Goal: Task Accomplishment & Management: Complete application form

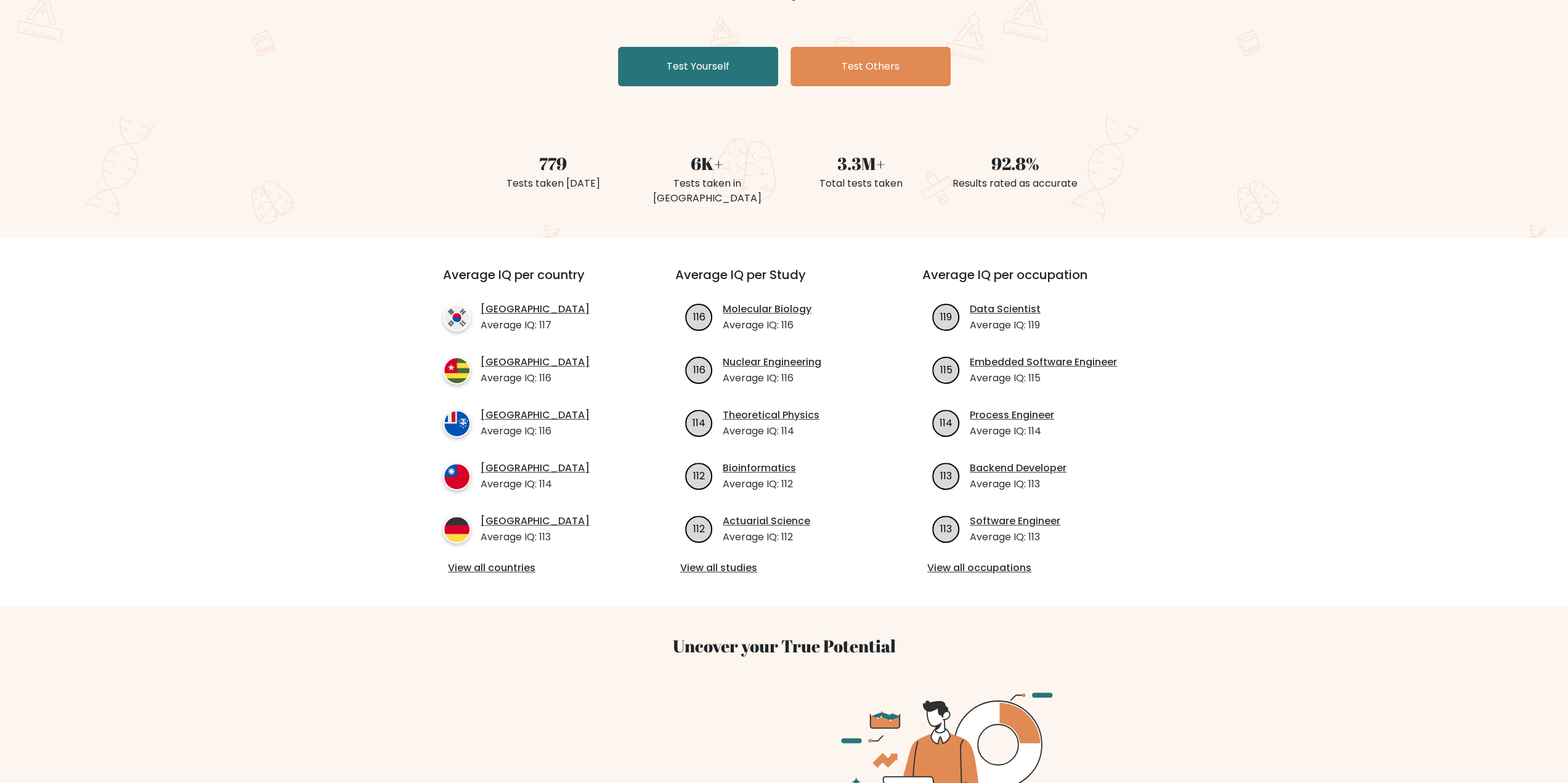
scroll to position [123, 0]
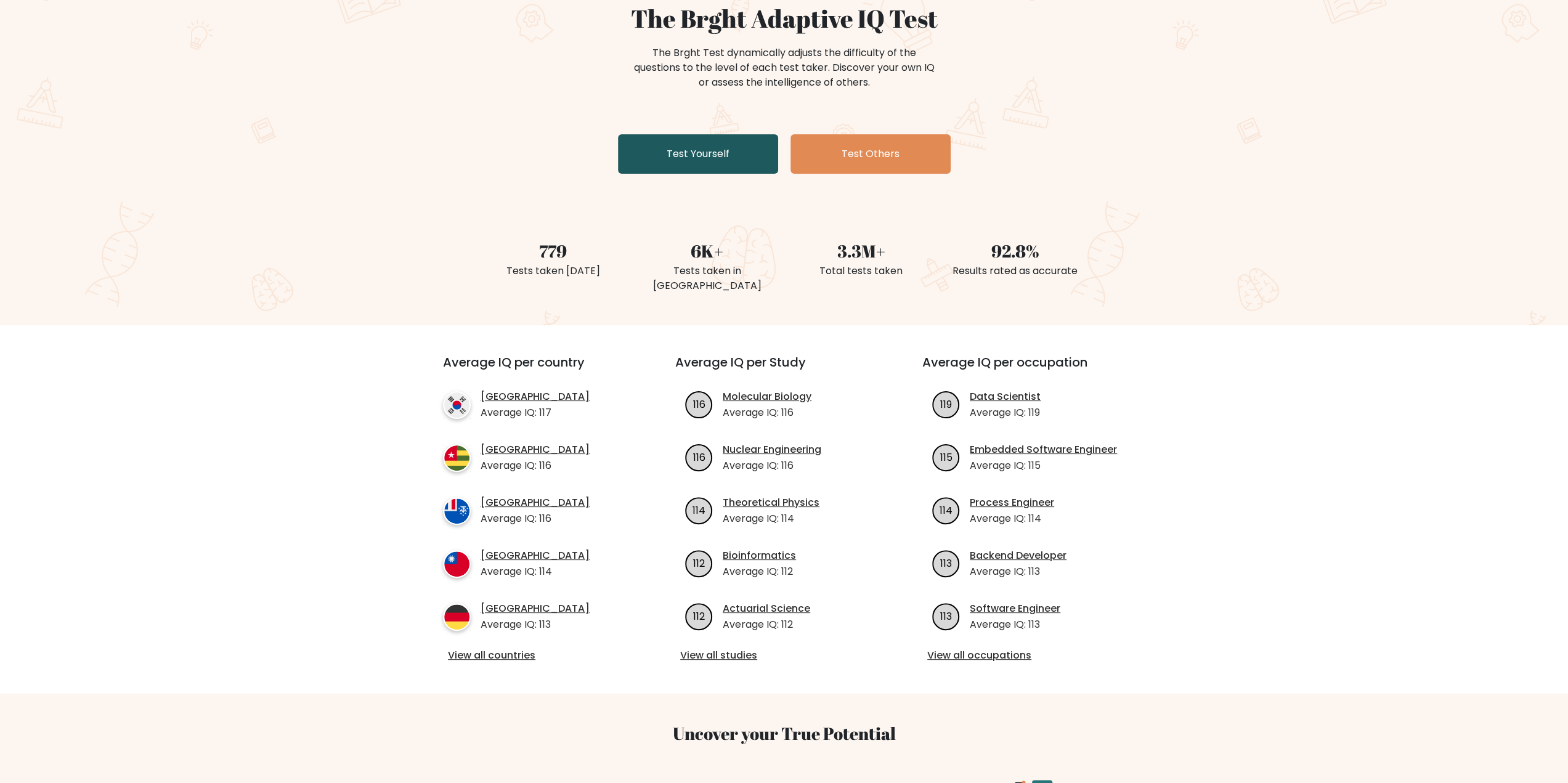
click at [729, 165] on link "Test Yourself" at bounding box center [698, 154] width 160 height 40
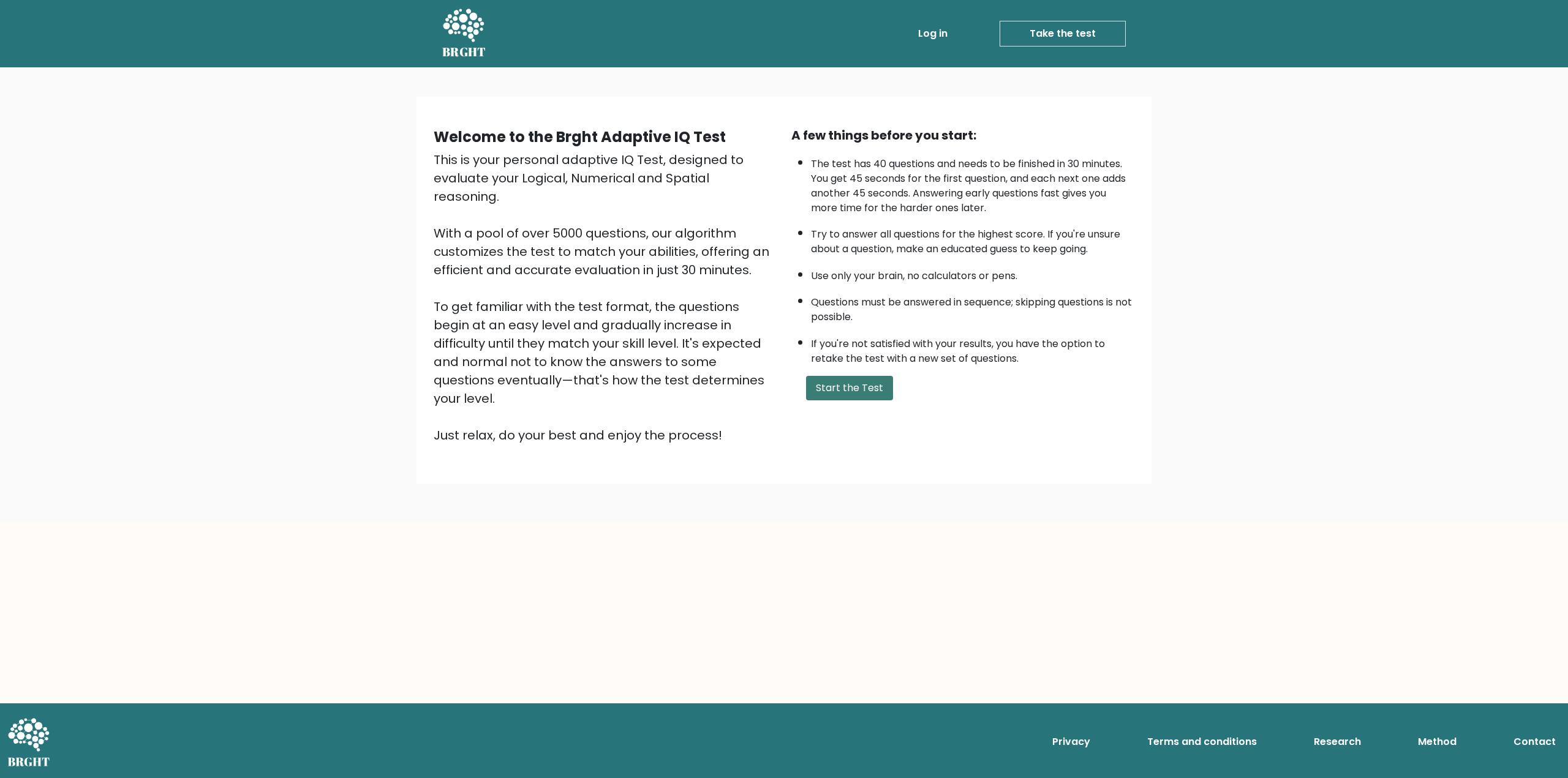
click at [833, 396] on button "Start the Test" at bounding box center [849, 388] width 87 height 24
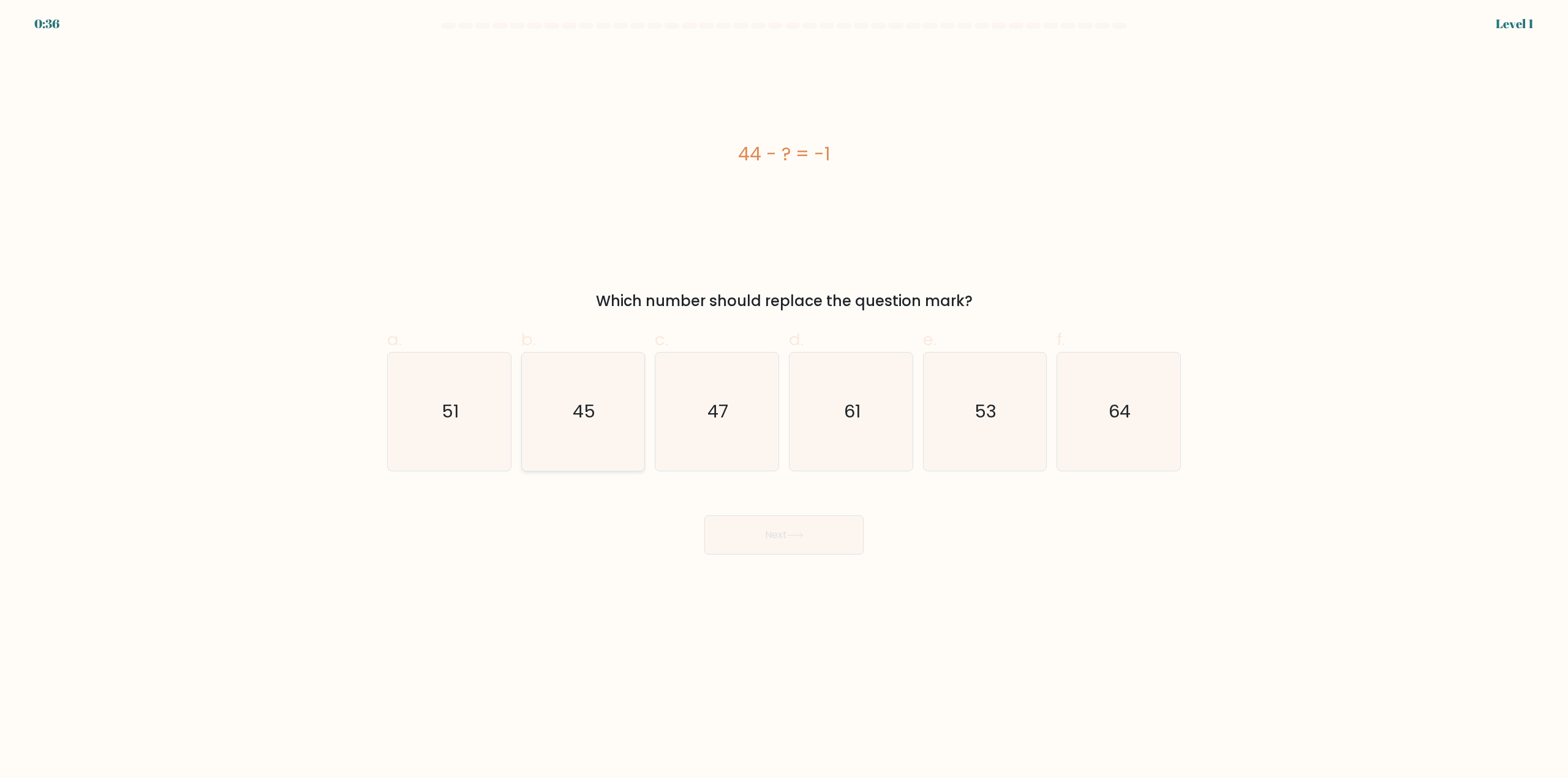
click at [596, 426] on icon "45" at bounding box center [582, 411] width 118 height 118
click at [784, 398] on input "b. 45" at bounding box center [784, 393] width 1 height 8
radio input "true"
click at [789, 533] on button "Next" at bounding box center [784, 535] width 159 height 39
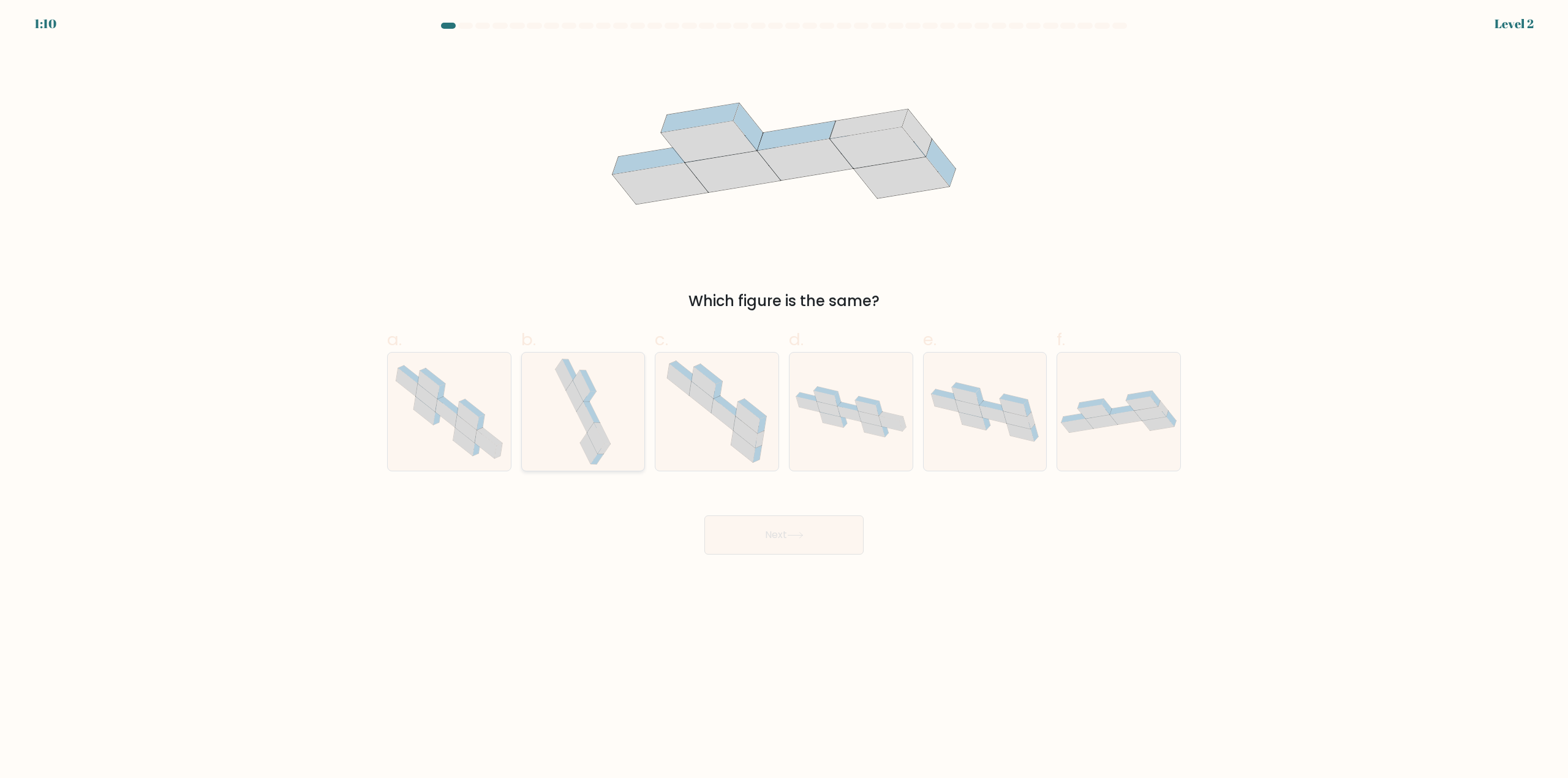
click at [594, 412] on icon at bounding box center [592, 413] width 17 height 21
click at [784, 398] on input "b." at bounding box center [784, 393] width 1 height 8
radio input "true"
click at [742, 538] on button "Next" at bounding box center [784, 535] width 159 height 39
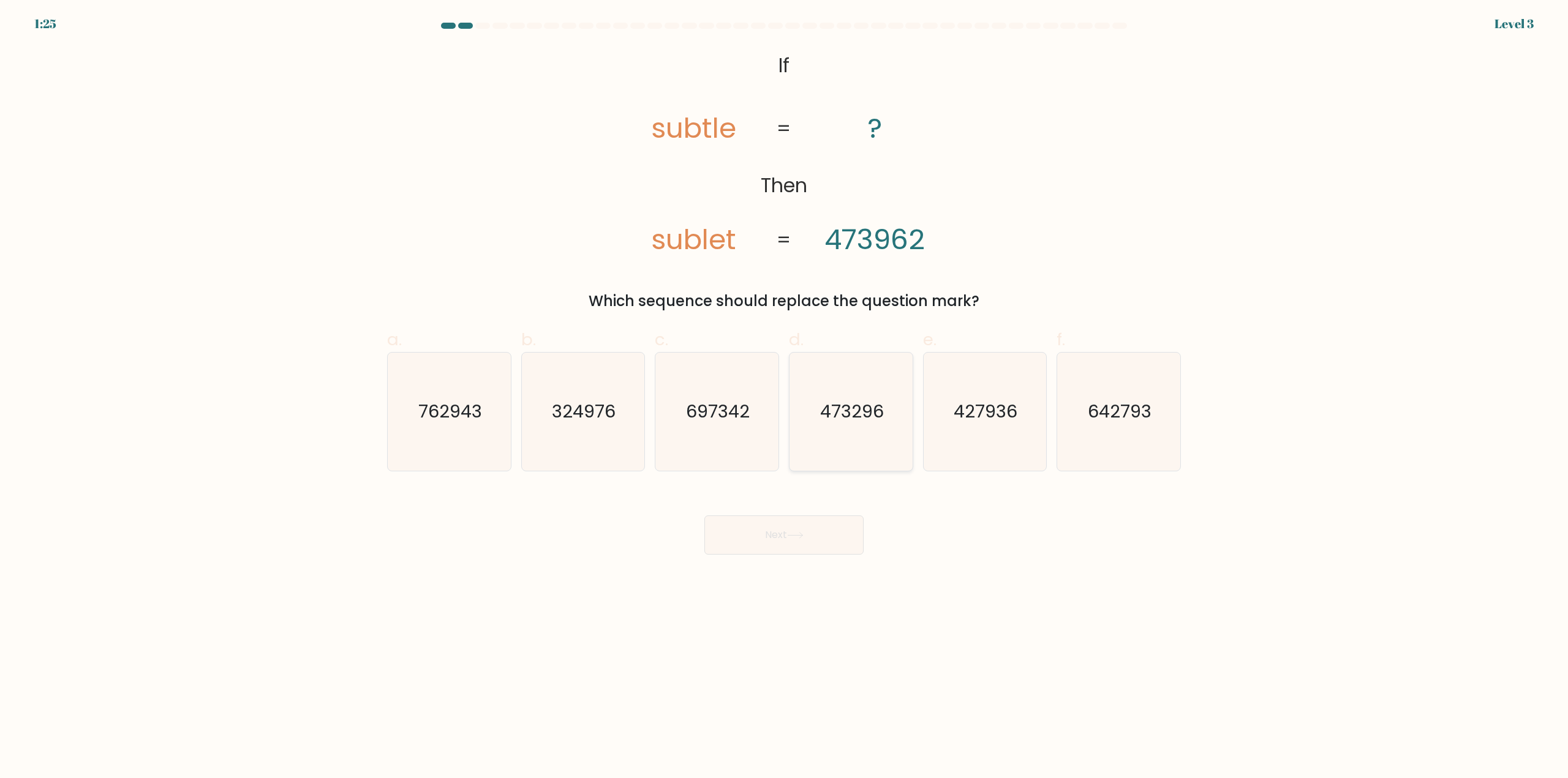
click at [859, 426] on icon "473296" at bounding box center [851, 411] width 118 height 118
click at [784, 398] on input "d. 473296" at bounding box center [784, 393] width 1 height 8
radio input "true"
click at [799, 531] on button "Next" at bounding box center [784, 535] width 159 height 39
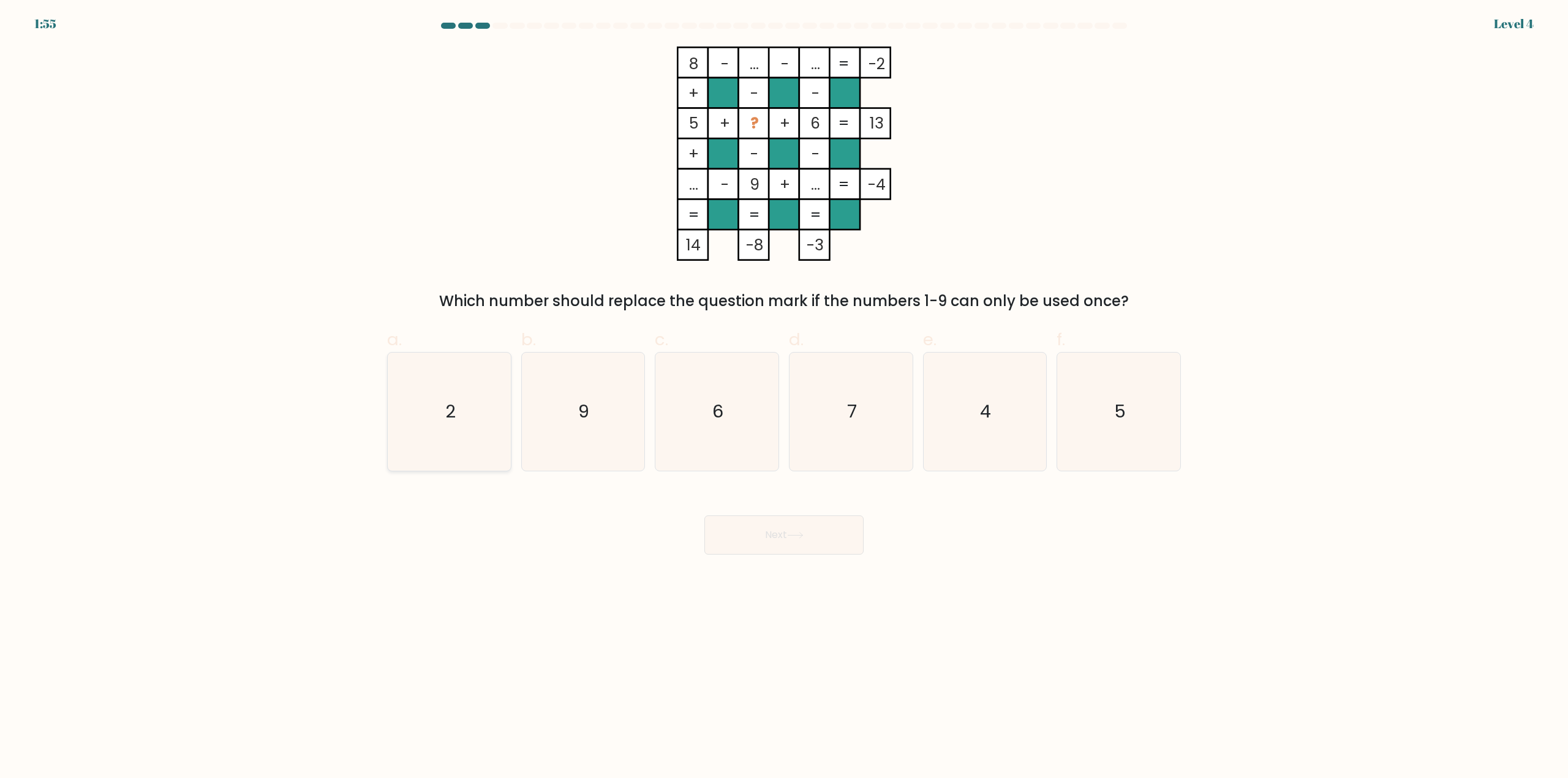
click at [453, 433] on icon "2" at bounding box center [449, 411] width 118 height 118
click at [784, 398] on input "a. 2" at bounding box center [784, 393] width 1 height 8
radio input "true"
click at [807, 536] on button "Next" at bounding box center [784, 535] width 159 height 39
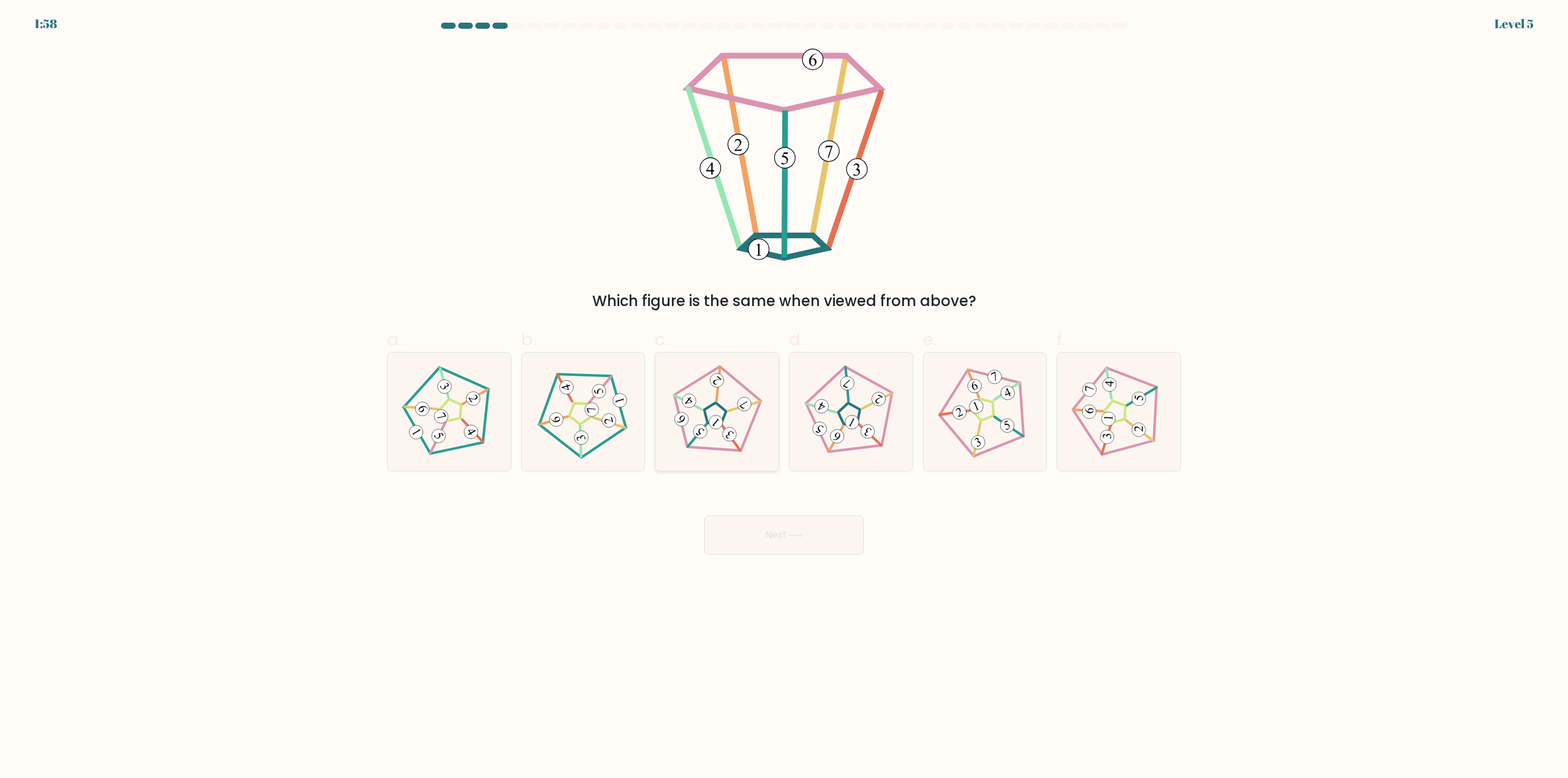
click at [756, 417] on 141 at bounding box center [714, 415] width 120 height 120
click at [784, 398] on input "c." at bounding box center [784, 393] width 1 height 8
radio input "true"
click at [779, 542] on button "Next" at bounding box center [784, 535] width 159 height 39
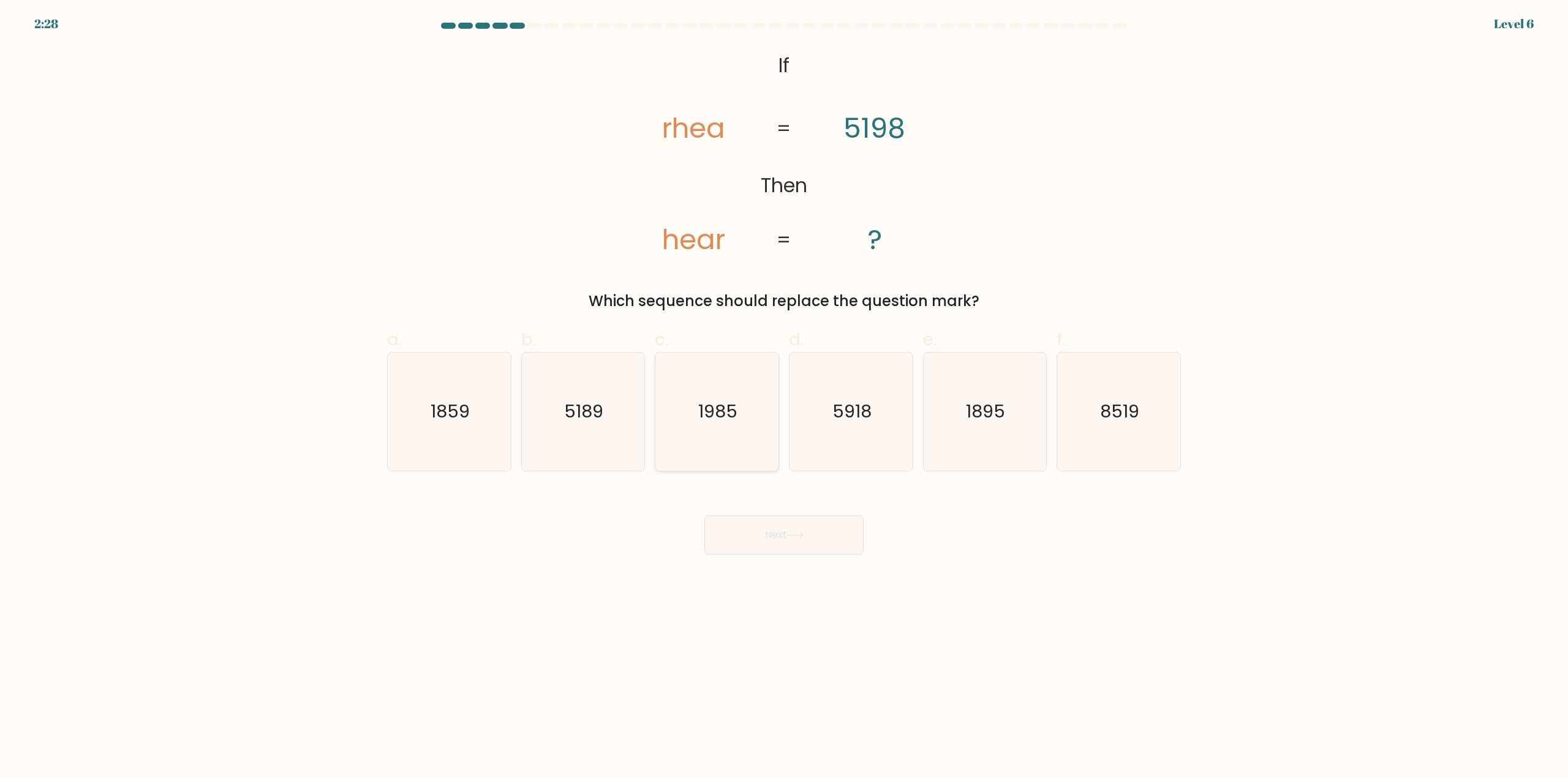
click at [675, 423] on icon "1985" at bounding box center [716, 411] width 118 height 118
click at [784, 398] on input "c. [DATE]" at bounding box center [784, 393] width 1 height 8
radio input "true"
click at [811, 529] on button "Next" at bounding box center [784, 535] width 159 height 39
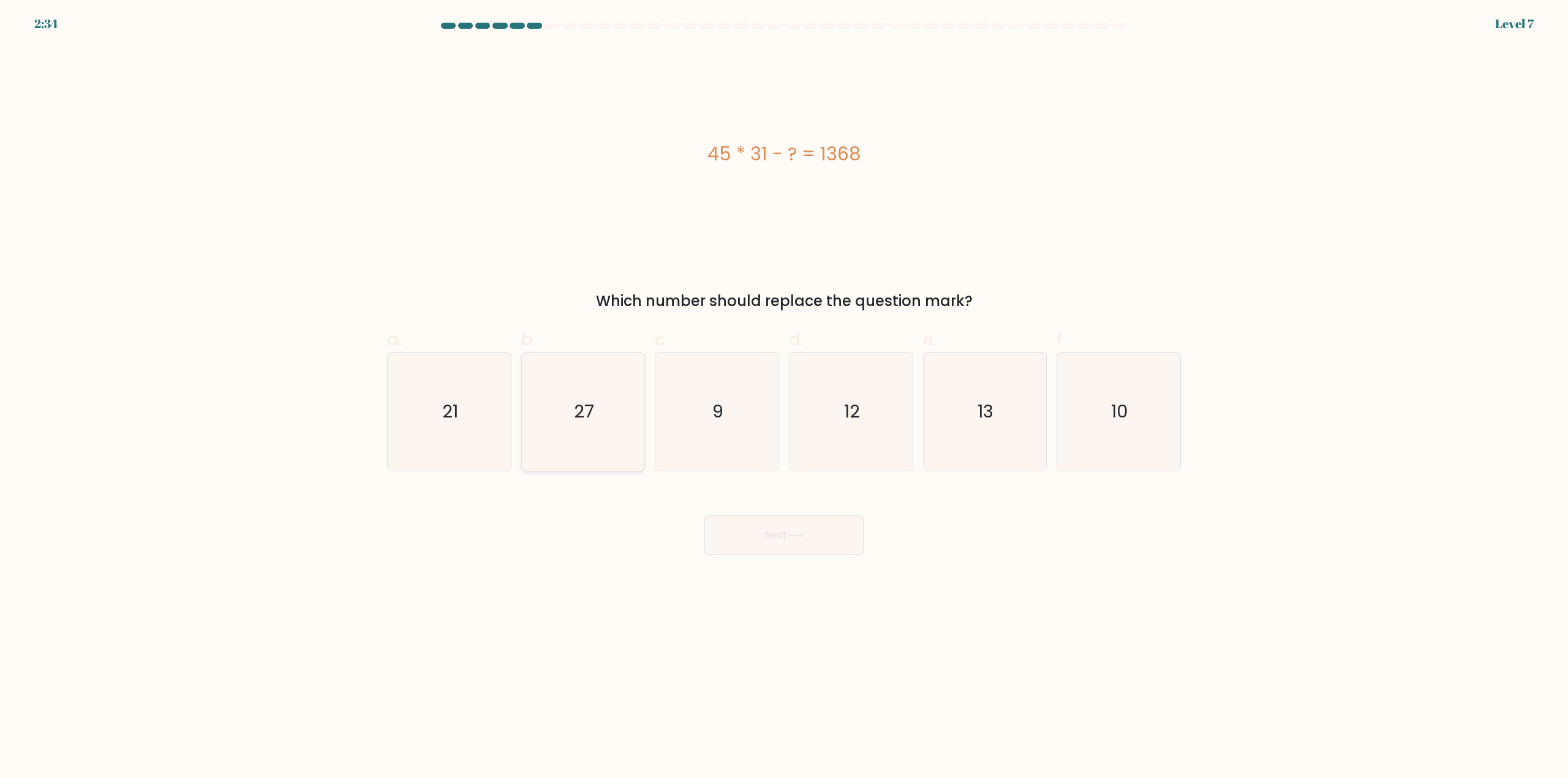
click at [578, 425] on icon "27" at bounding box center [582, 411] width 118 height 118
click at [784, 398] on input "b. 27" at bounding box center [784, 393] width 1 height 8
radio input "true"
click at [788, 546] on button "Next" at bounding box center [784, 535] width 159 height 39
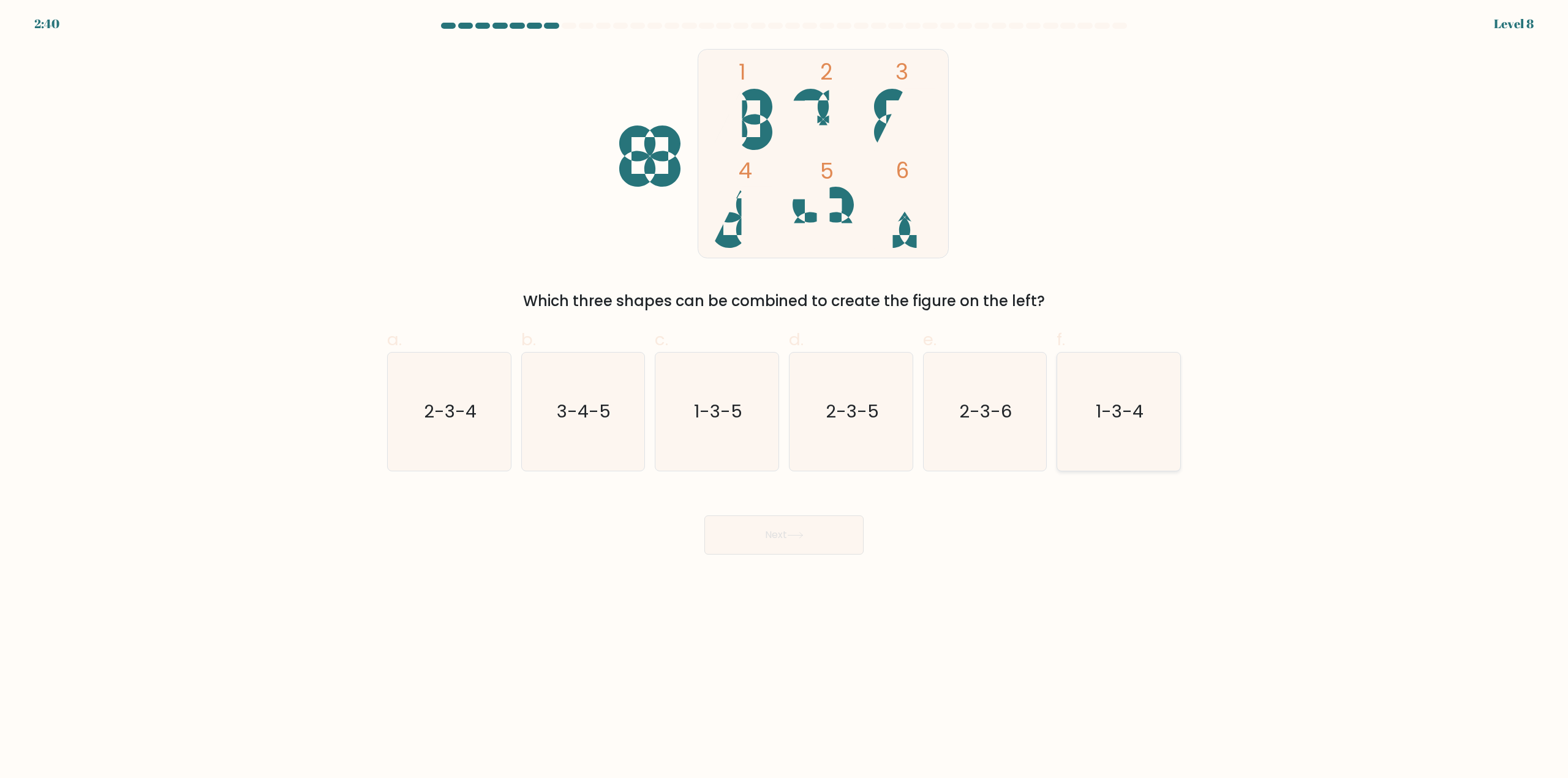
click at [1108, 407] on text "1-3-4" at bounding box center [1120, 412] width 48 height 24
click at [784, 398] on input "f. 1-3-4" at bounding box center [784, 393] width 1 height 8
radio input "true"
click at [752, 542] on button "Next" at bounding box center [784, 535] width 159 height 39
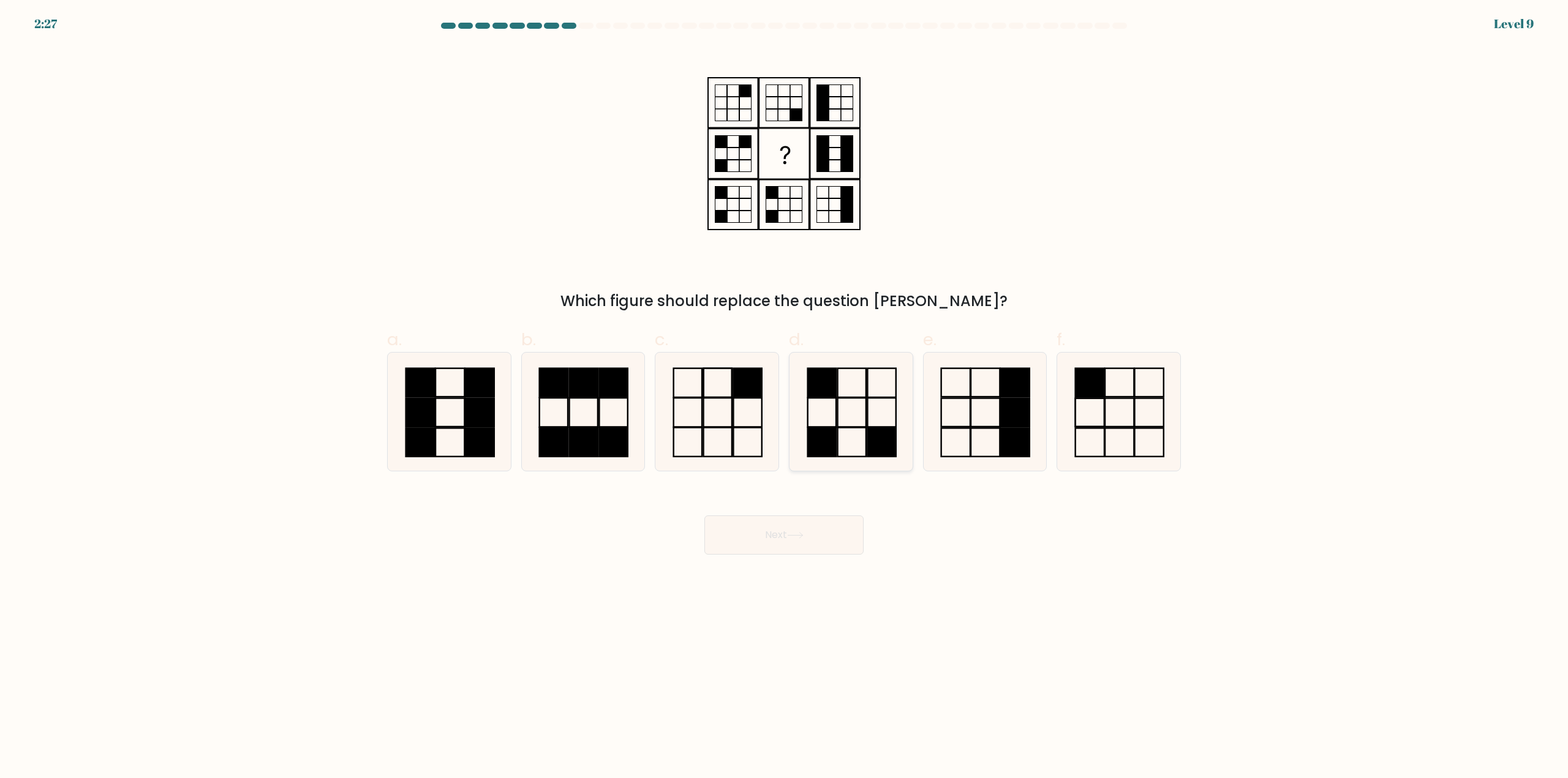
click at [820, 445] on rect at bounding box center [821, 442] width 28 height 29
click at [784, 398] on input "d." at bounding box center [784, 393] width 1 height 8
radio input "true"
click at [757, 539] on button "Next" at bounding box center [784, 535] width 159 height 39
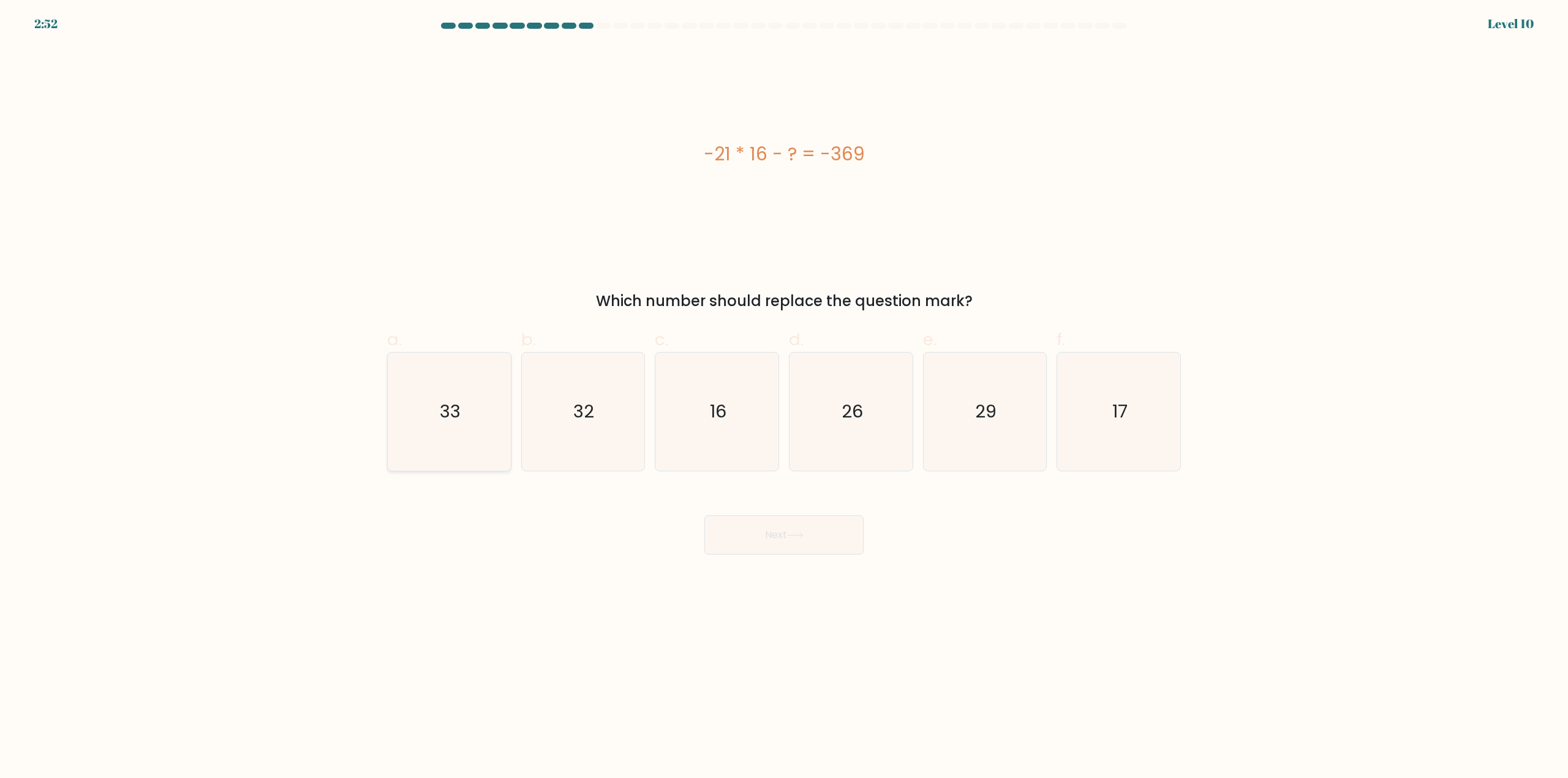
click at [399, 448] on icon "33" at bounding box center [449, 411] width 118 height 118
click at [784, 398] on input "a. 33" at bounding box center [784, 393] width 1 height 8
radio input "true"
click at [742, 518] on button "Next" at bounding box center [784, 535] width 159 height 39
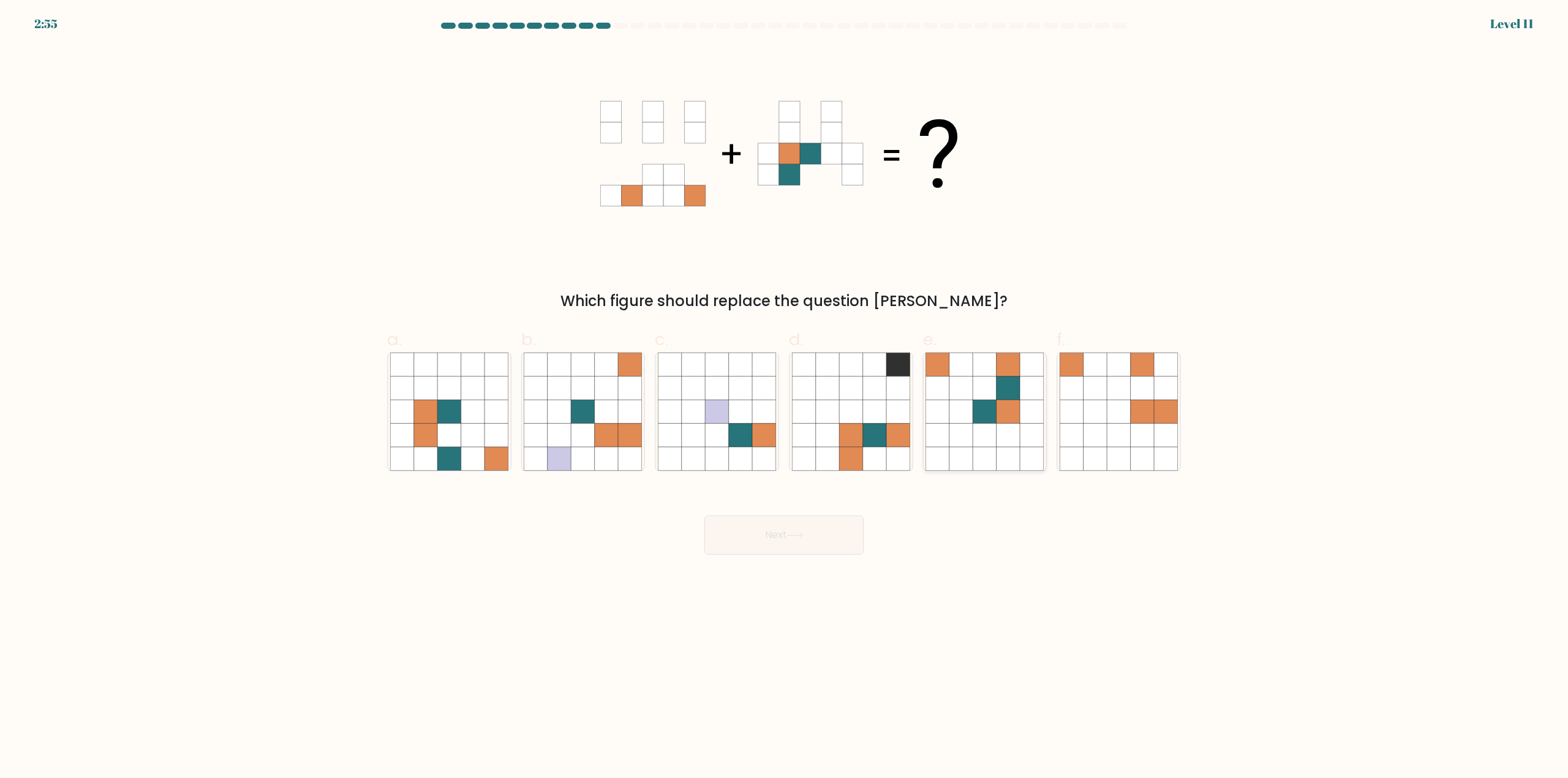
click at [986, 392] on icon at bounding box center [985, 388] width 24 height 24
click at [784, 392] on input "e." at bounding box center [784, 393] width 1 height 8
radio input "true"
click at [755, 543] on button "Next" at bounding box center [784, 535] width 159 height 39
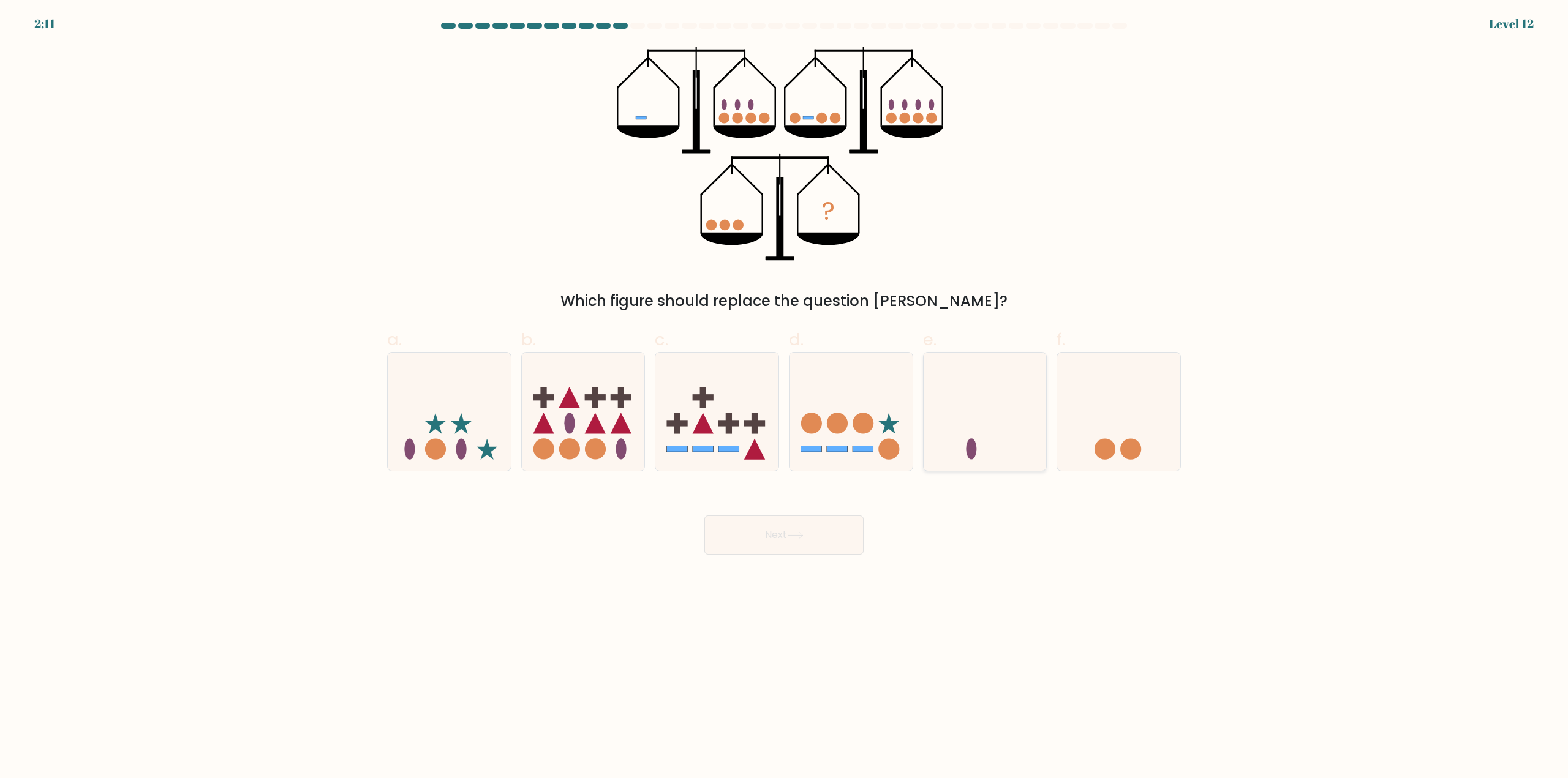
click at [971, 417] on icon at bounding box center [985, 412] width 123 height 101
click at [784, 398] on input "e." at bounding box center [784, 393] width 1 height 8
radio input "true"
click at [785, 555] on body "2:10 Level 12" at bounding box center [784, 389] width 1568 height 778
click at [788, 537] on button "Next" at bounding box center [784, 535] width 159 height 39
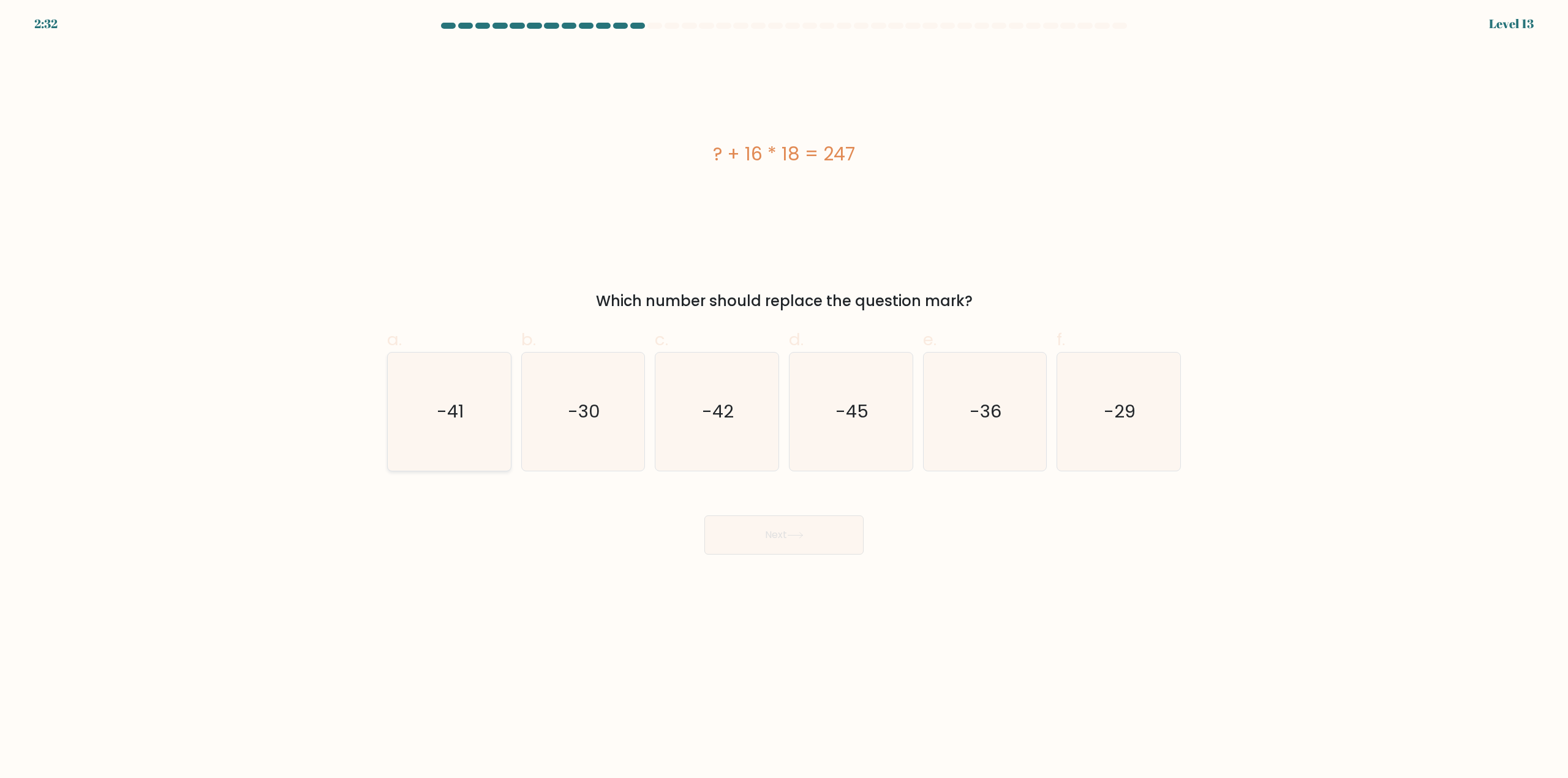
click at [476, 392] on icon "-41" at bounding box center [449, 411] width 118 height 118
click at [784, 392] on input "a. -41" at bounding box center [784, 393] width 1 height 8
radio input "true"
click at [802, 542] on button "Next" at bounding box center [784, 535] width 159 height 39
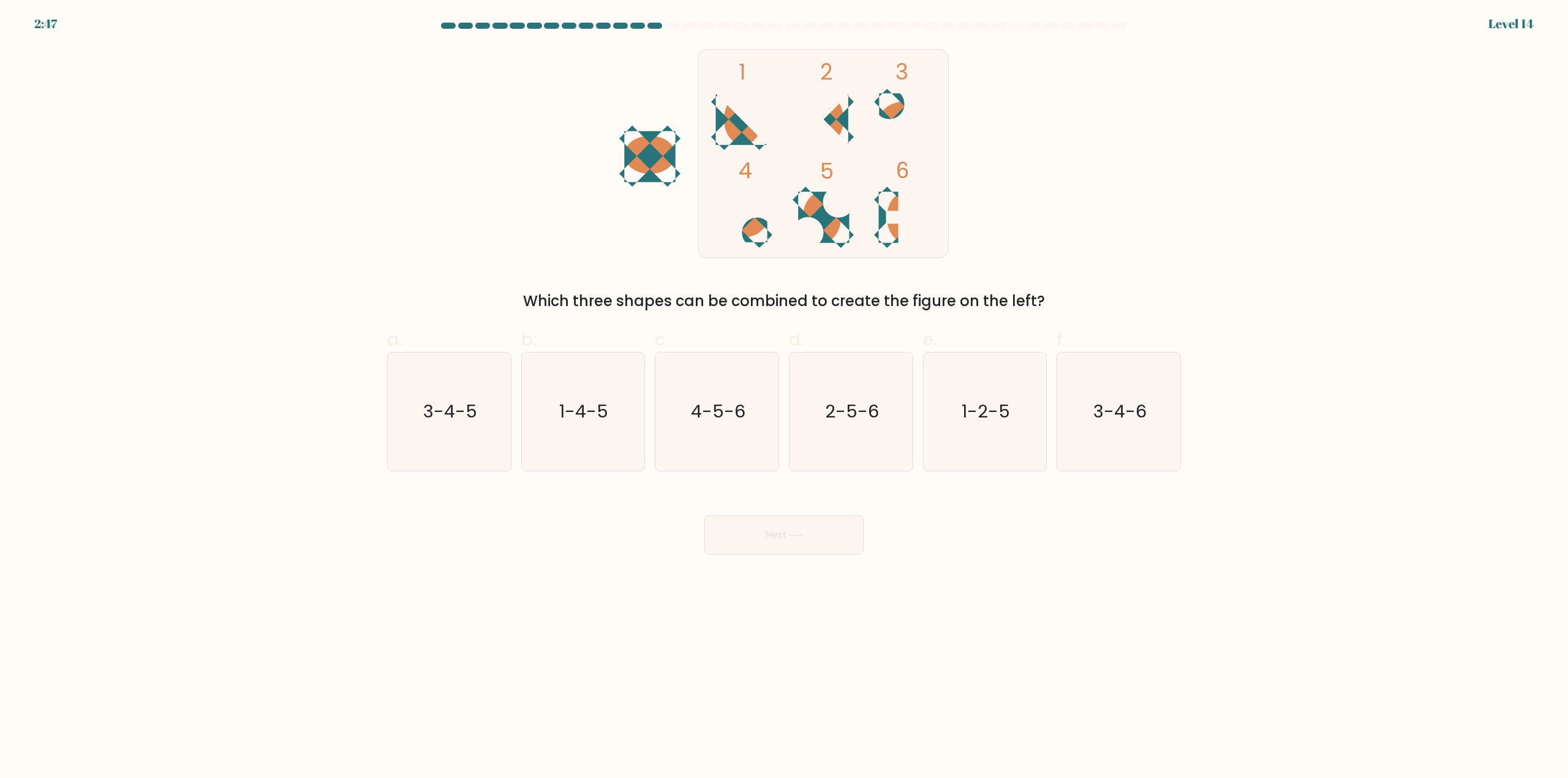
drag, startPoint x: 474, startPoint y: 442, endPoint x: 579, endPoint y: 472, distance: 109.2
click at [474, 443] on icon "3-4-5" at bounding box center [449, 411] width 118 height 118
click at [784, 398] on input "a. 3-4-5" at bounding box center [784, 393] width 1 height 8
radio input "true"
click at [792, 547] on button "Next" at bounding box center [784, 535] width 159 height 39
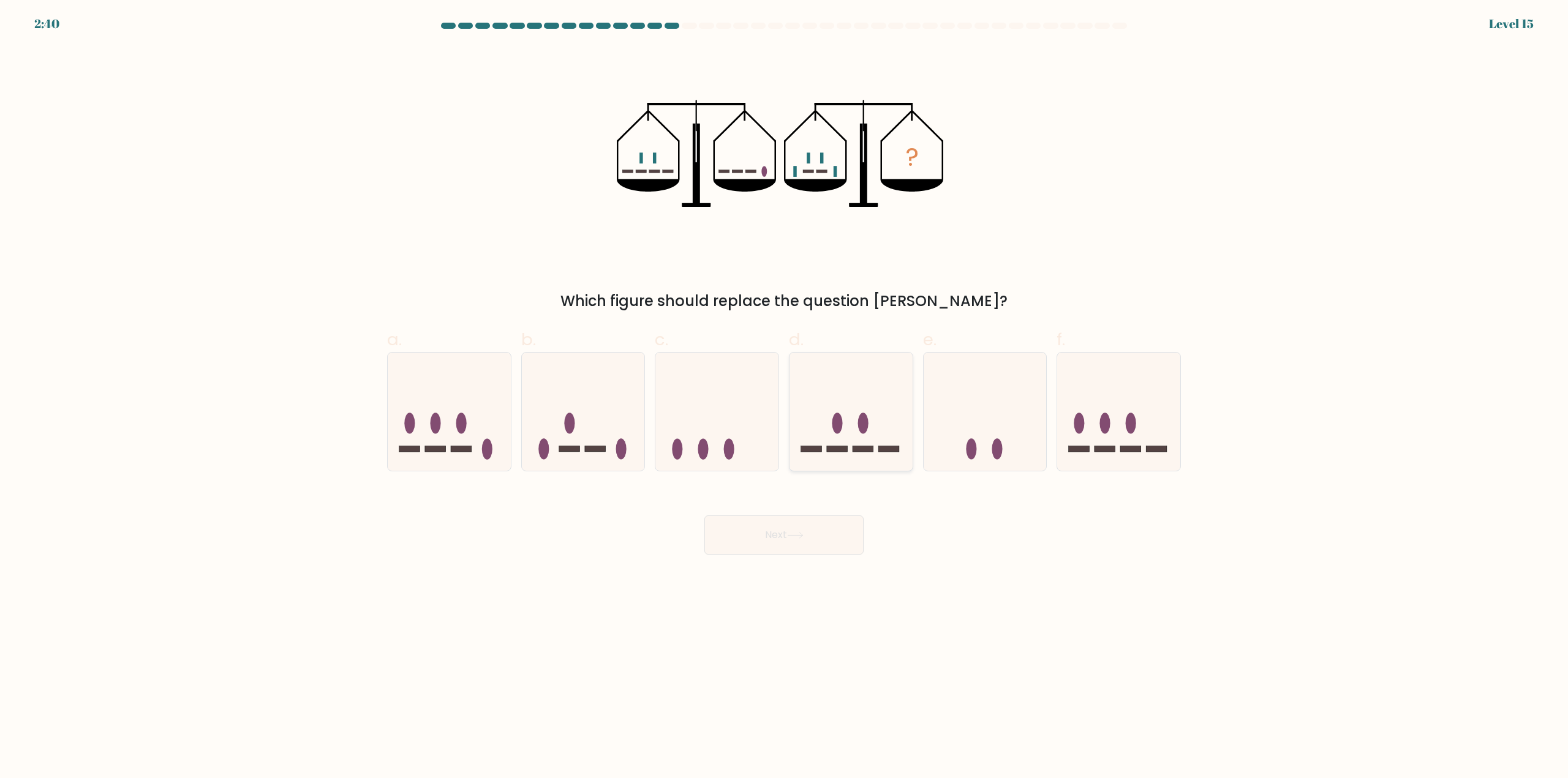
click at [875, 398] on icon at bounding box center [851, 412] width 123 height 101
click at [784, 398] on input "d." at bounding box center [784, 393] width 1 height 8
radio input "true"
click at [812, 539] on button "Next" at bounding box center [784, 535] width 159 height 39
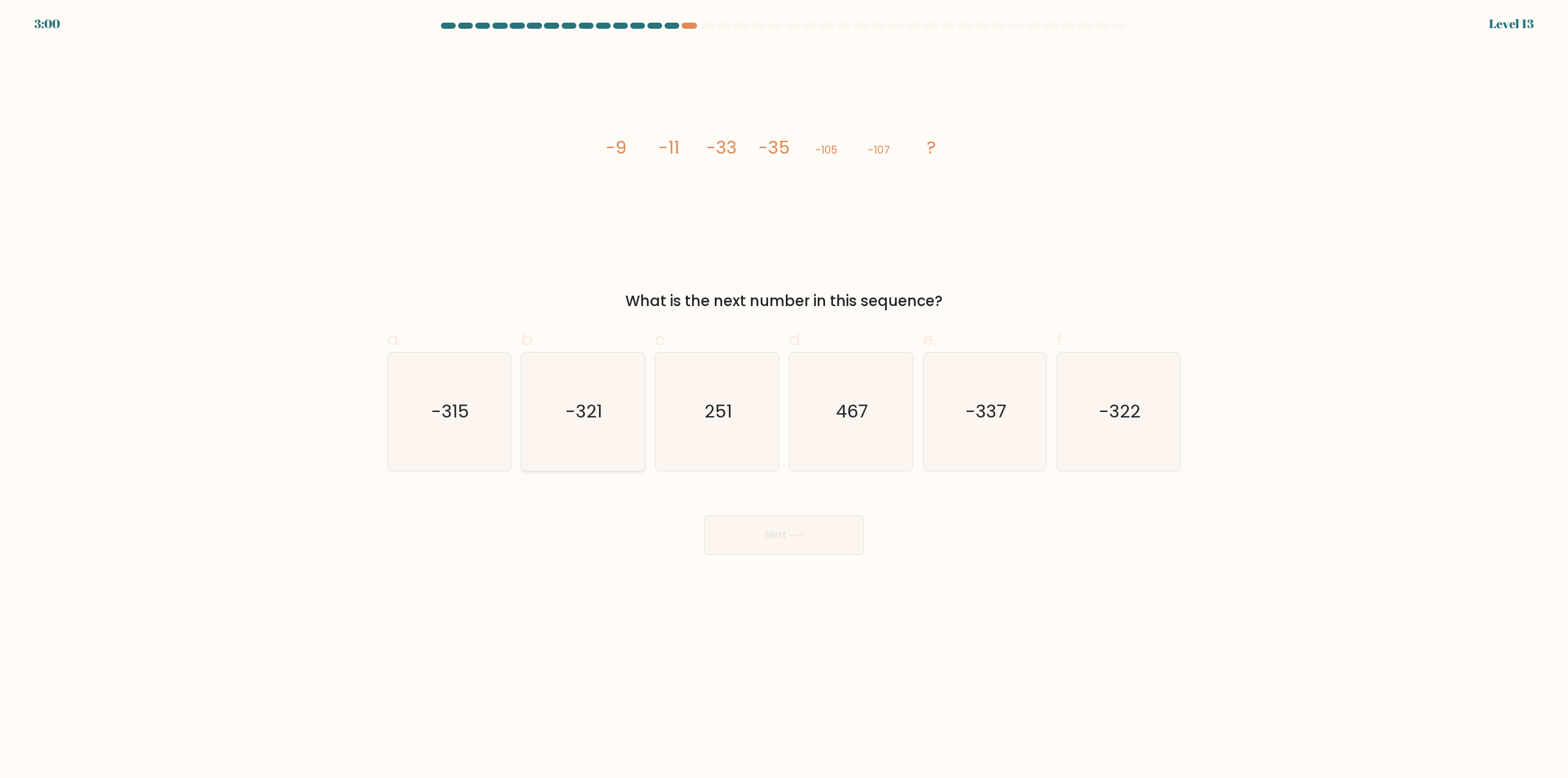
click at [617, 422] on icon "-321" at bounding box center [582, 411] width 118 height 118
click at [784, 398] on input "b. -321" at bounding box center [784, 393] width 1 height 8
radio input "true"
click at [793, 545] on button "Next" at bounding box center [784, 535] width 159 height 39
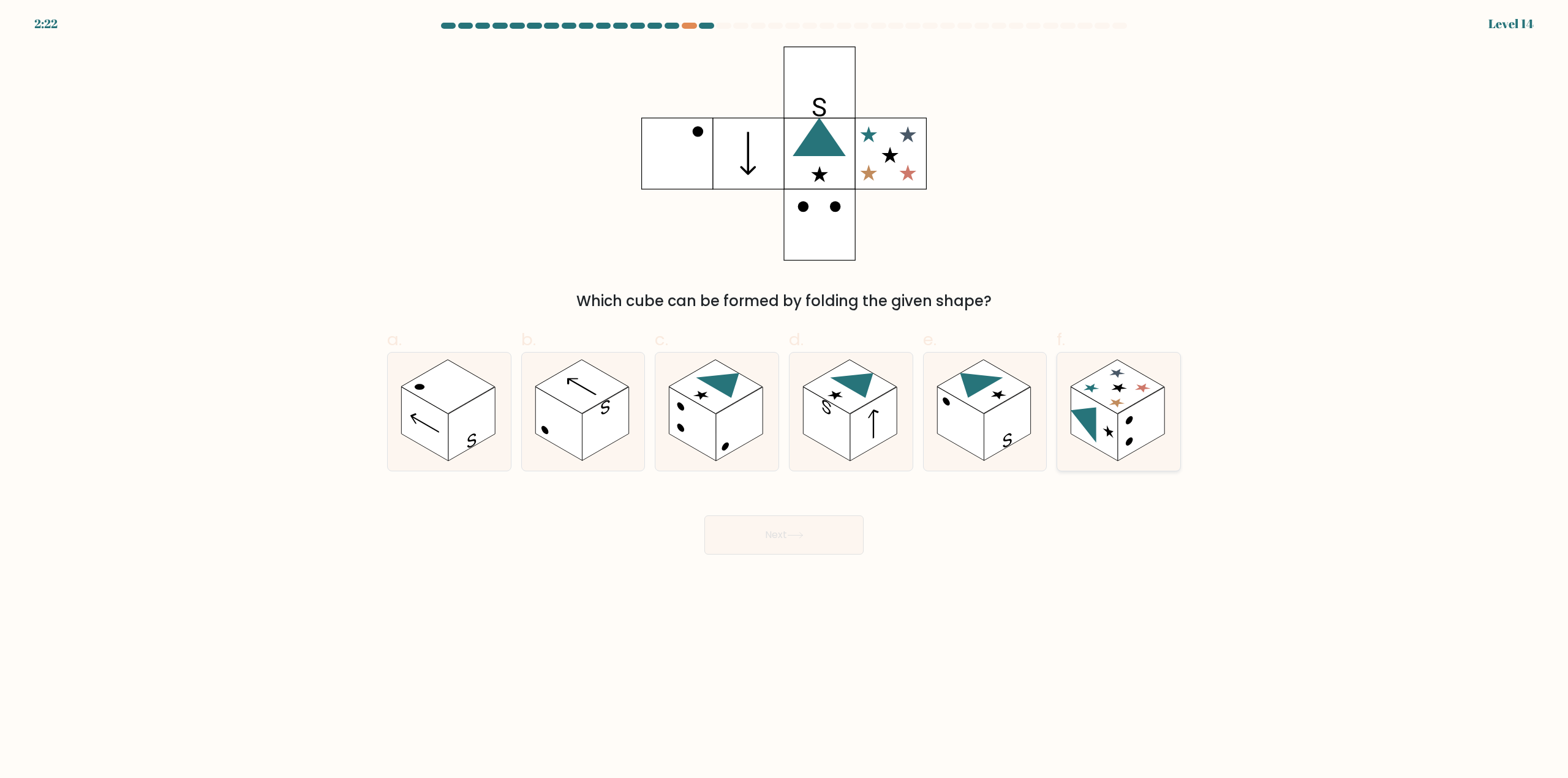
click at [1125, 392] on rect at bounding box center [1117, 387] width 94 height 54
click at [784, 392] on input "f." at bounding box center [784, 393] width 1 height 8
radio input "true"
click at [798, 532] on icon at bounding box center [795, 536] width 17 height 7
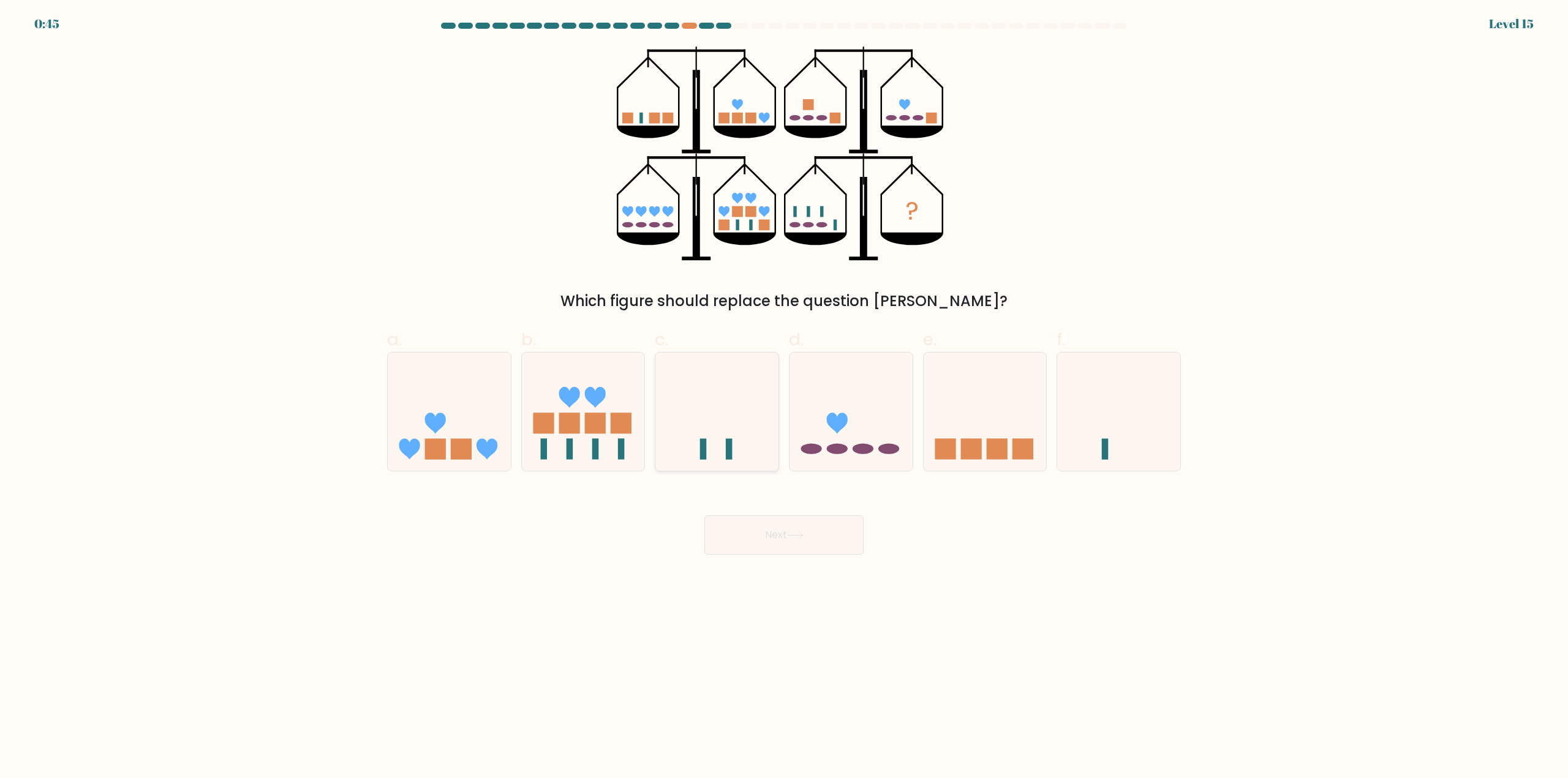
click at [691, 436] on icon at bounding box center [717, 412] width 123 height 101
click at [784, 398] on input "c." at bounding box center [784, 393] width 1 height 8
radio input "true"
click at [569, 416] on rect at bounding box center [569, 423] width 21 height 21
click at [784, 398] on input "b." at bounding box center [784, 393] width 1 height 8
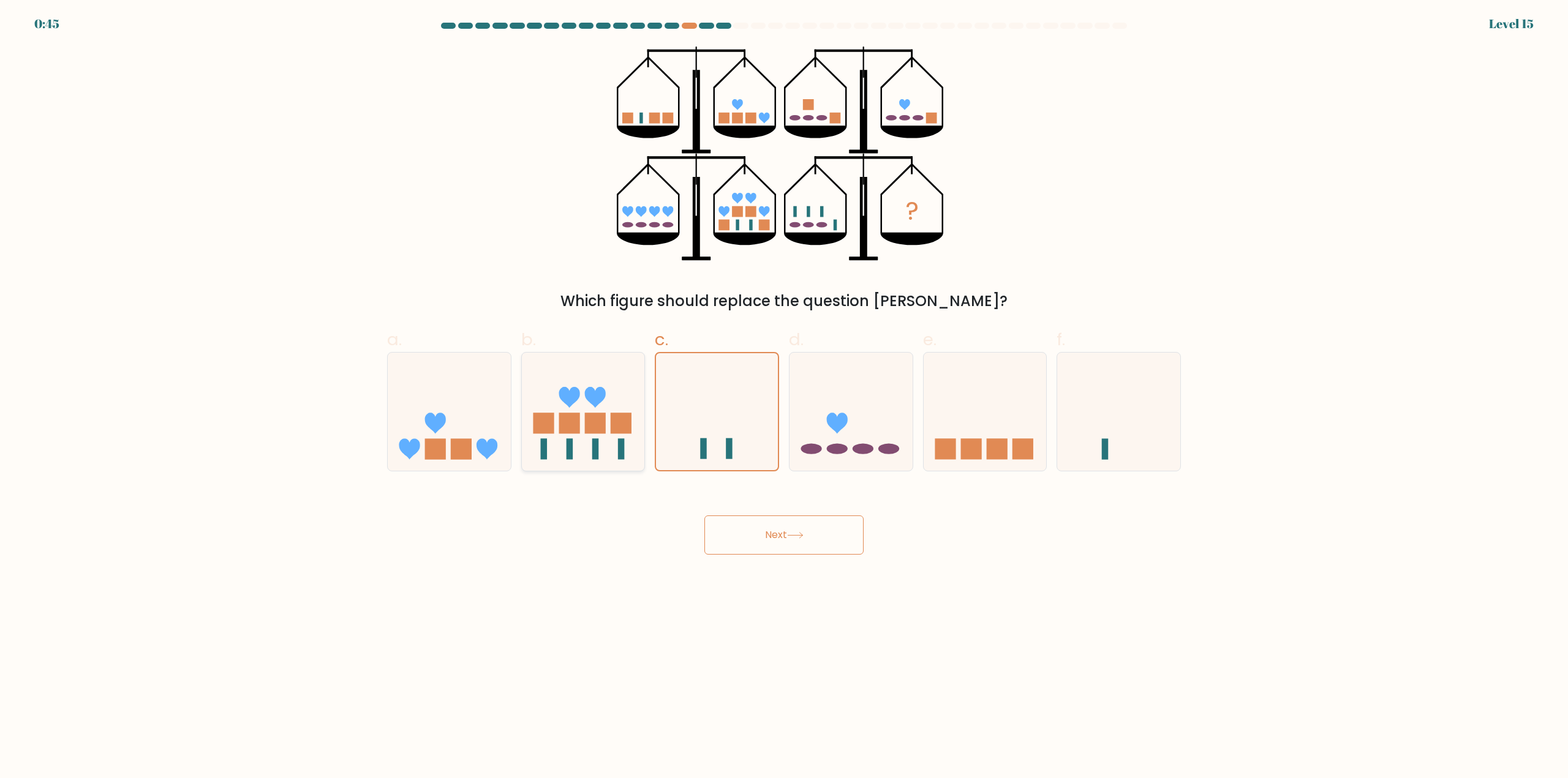
radio input "true"
click at [780, 549] on button "Next" at bounding box center [784, 535] width 159 height 39
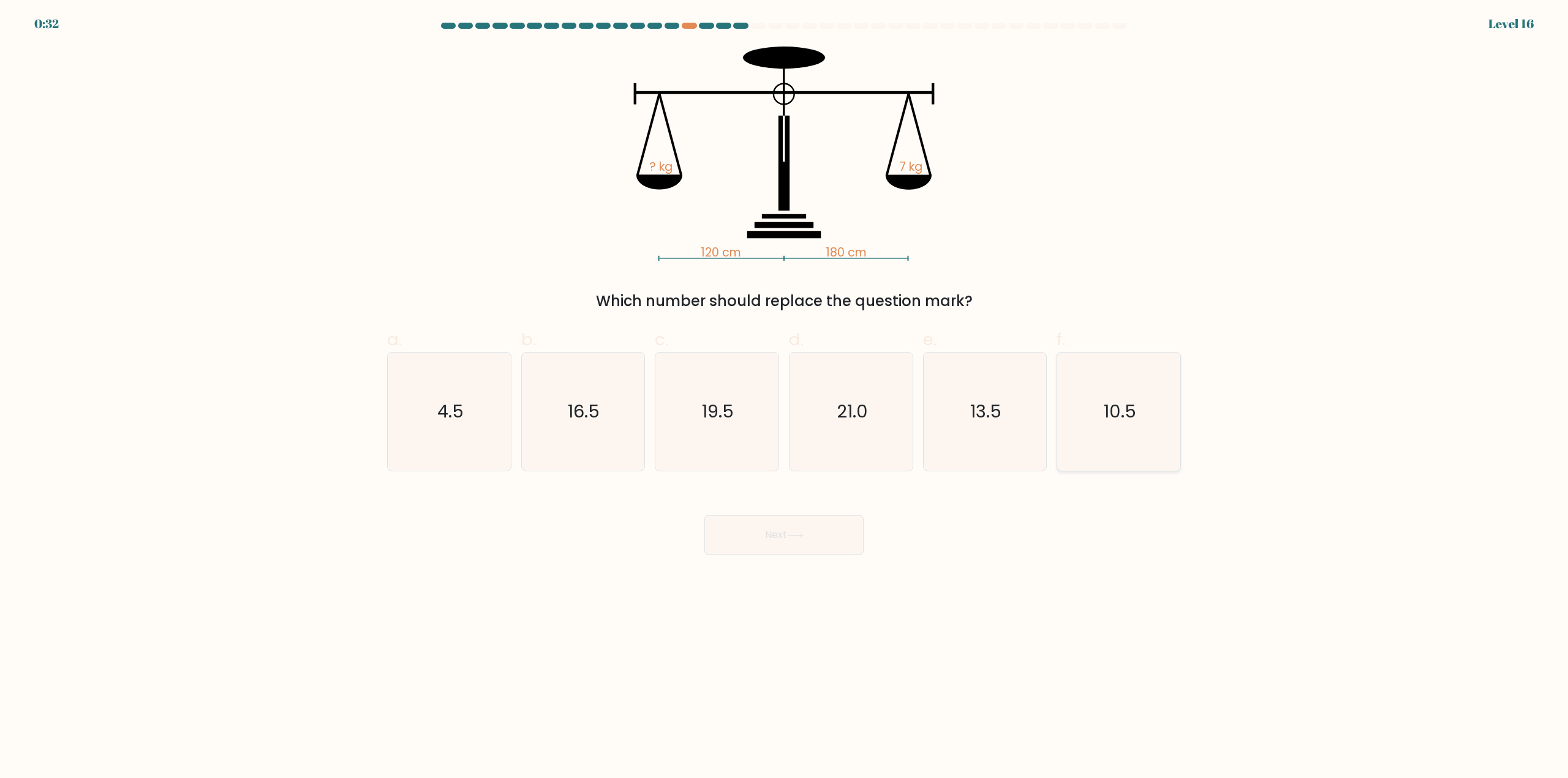
click at [1139, 442] on icon "10.5" at bounding box center [1119, 411] width 118 height 118
click at [784, 398] on input "f. 10.5" at bounding box center [784, 393] width 1 height 8
radio input "true"
click at [733, 545] on button "Next" at bounding box center [784, 535] width 159 height 39
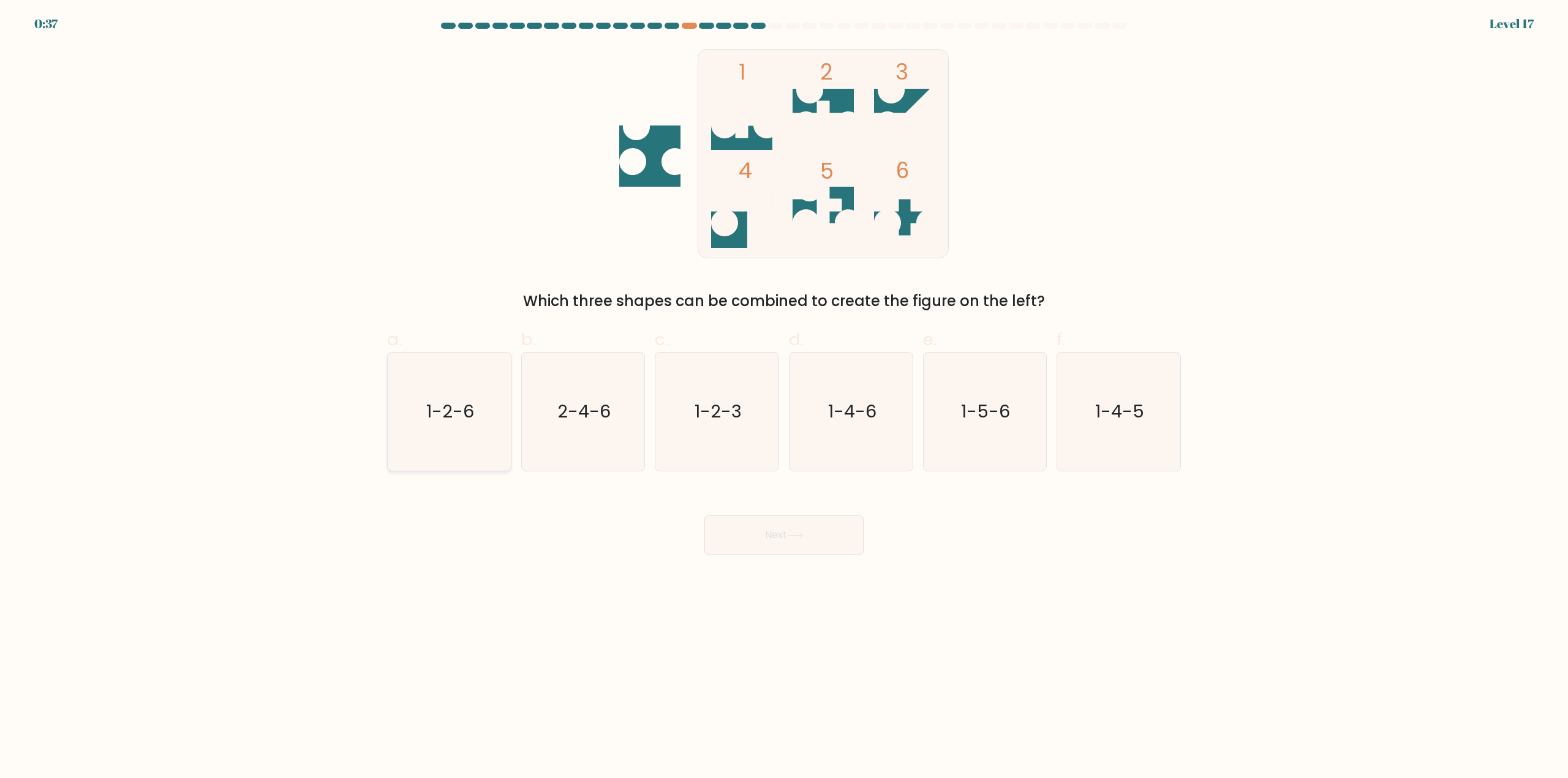
click at [388, 427] on div "1-2-6" at bounding box center [449, 412] width 124 height 120
click at [784, 398] on input "a. 1-2-6" at bounding box center [784, 393] width 1 height 8
radio input "true"
click at [791, 543] on button "Next" at bounding box center [784, 535] width 159 height 39
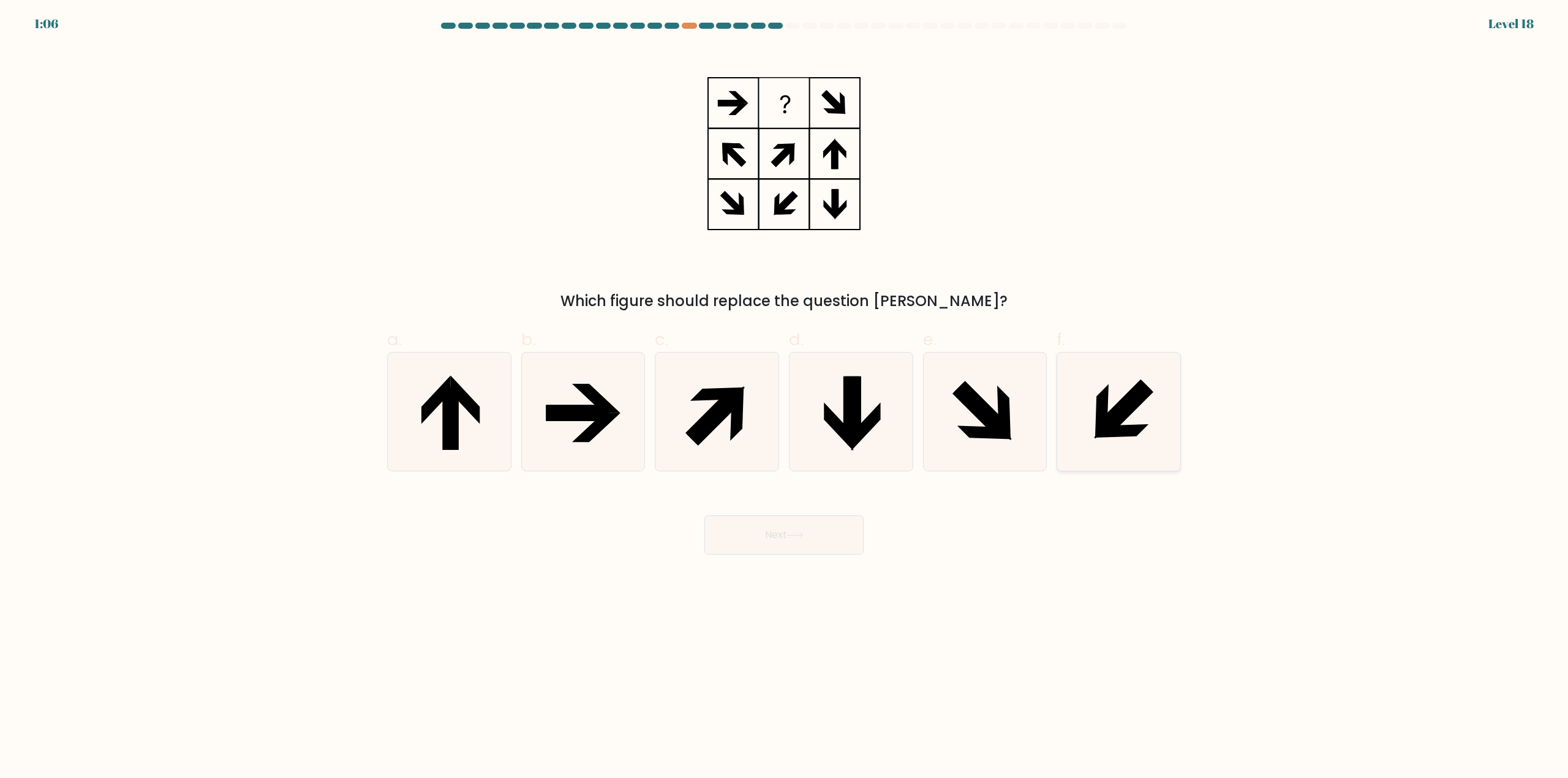
click at [1110, 426] on icon at bounding box center [1125, 409] width 56 height 56
click at [784, 398] on input "f." at bounding box center [784, 393] width 1 height 8
radio input "true"
click at [801, 533] on icon at bounding box center [795, 536] width 17 height 7
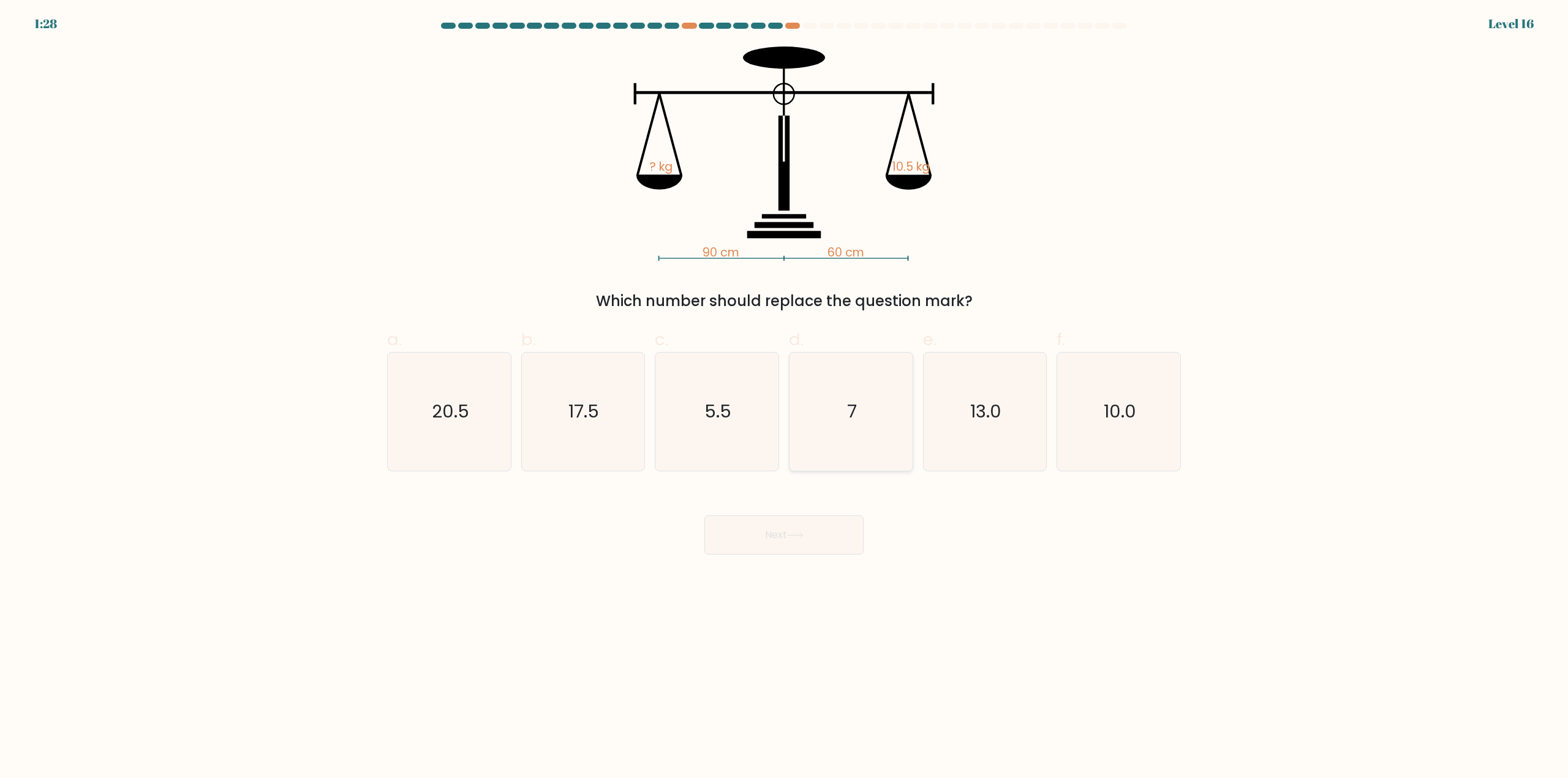
click at [807, 441] on icon "7" at bounding box center [851, 411] width 118 height 118
click at [784, 398] on input "d. 7" at bounding box center [784, 393] width 1 height 8
radio input "true"
click at [809, 520] on button "Next" at bounding box center [784, 535] width 159 height 39
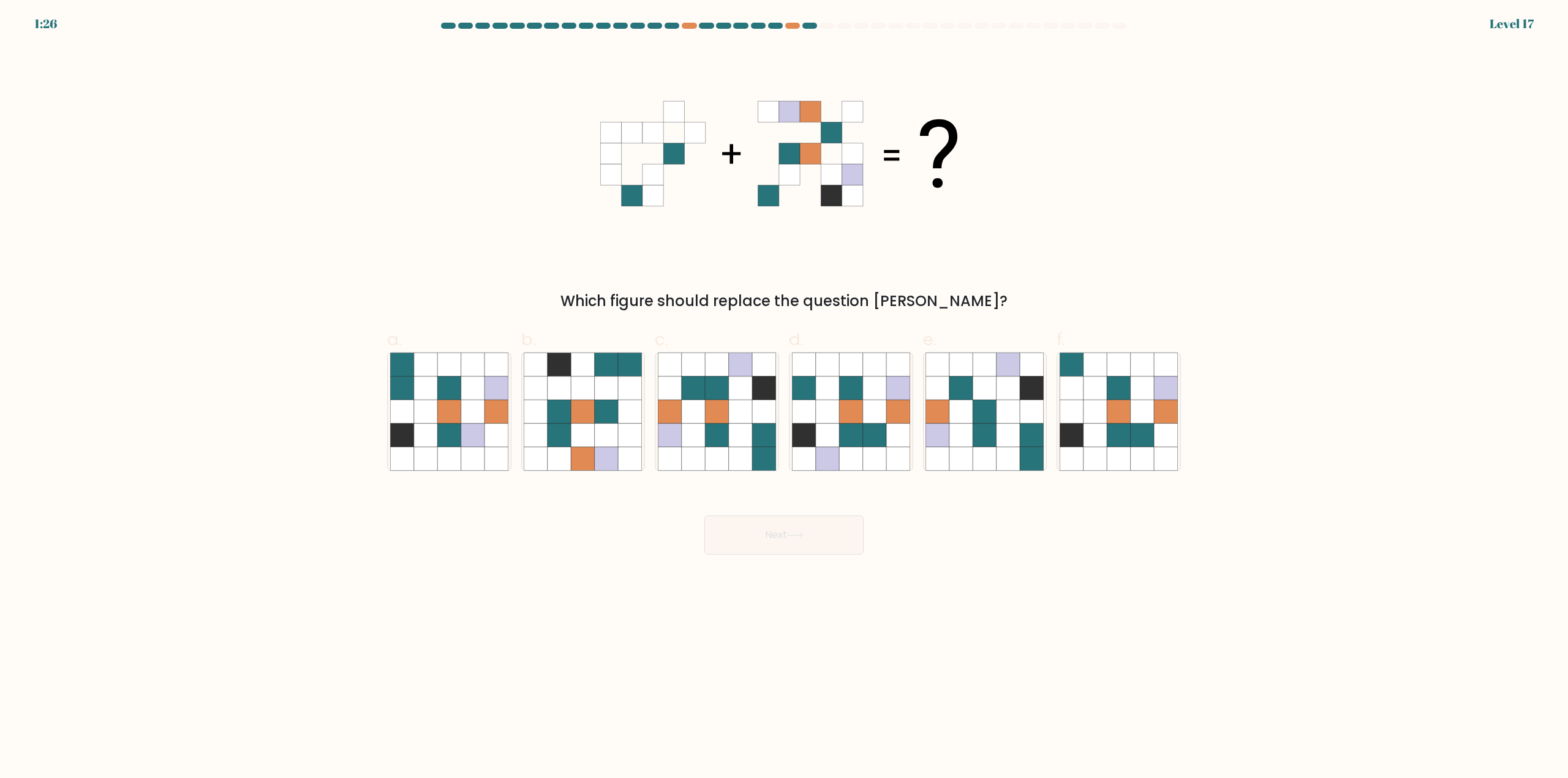
click at [812, 538] on button "Next" at bounding box center [784, 535] width 159 height 39
click at [1085, 570] on body "2:10 Level 17" at bounding box center [784, 389] width 1568 height 778
click at [589, 401] on icon at bounding box center [583, 412] width 24 height 24
click at [784, 398] on input "b." at bounding box center [784, 393] width 1 height 8
radio input "true"
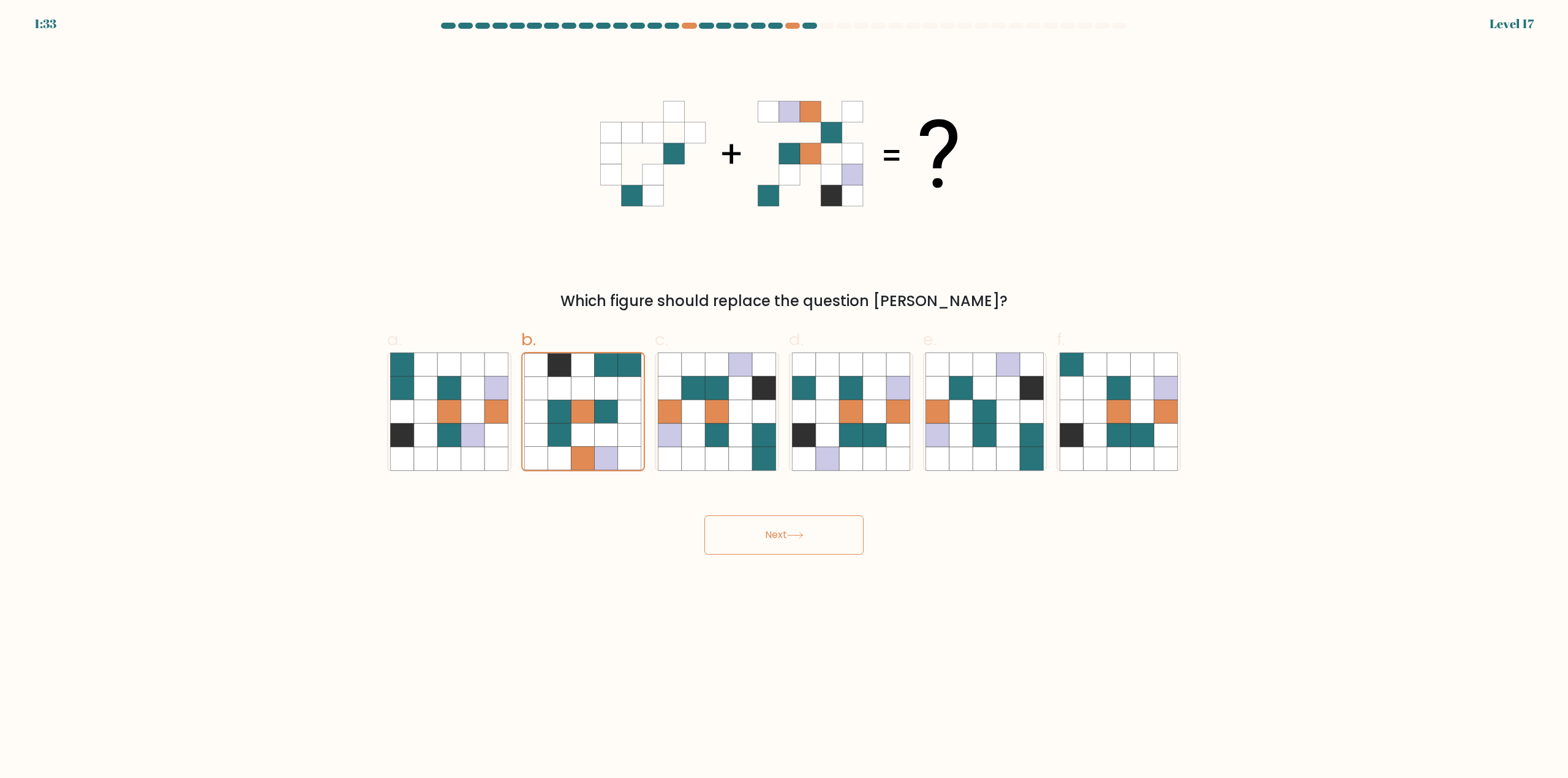
click at [809, 549] on button "Next" at bounding box center [784, 535] width 159 height 39
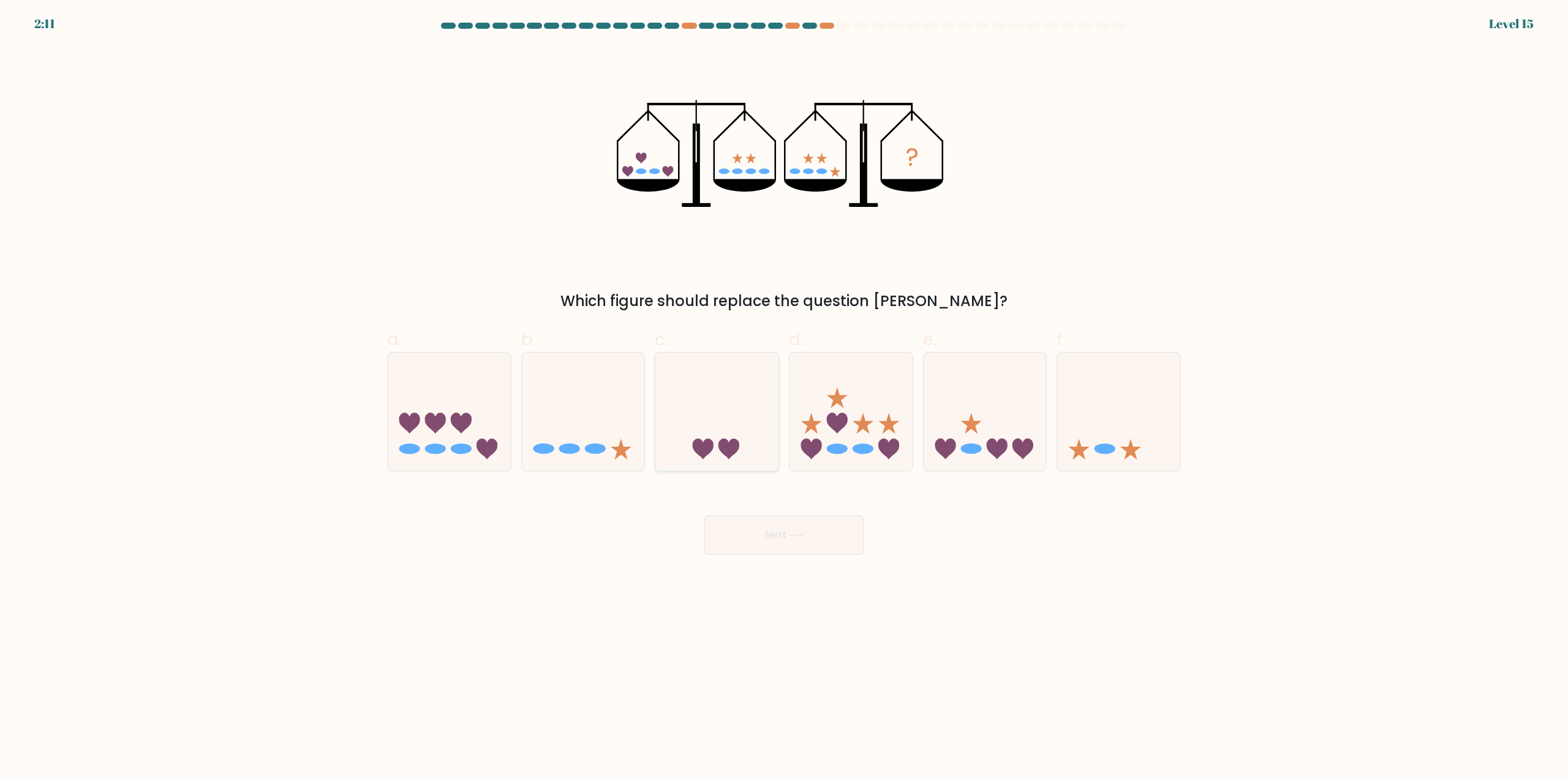
click at [703, 431] on icon at bounding box center [717, 412] width 123 height 101
click at [784, 398] on input "c." at bounding box center [784, 393] width 1 height 8
radio input "true"
click at [794, 543] on button "Next" at bounding box center [784, 535] width 159 height 39
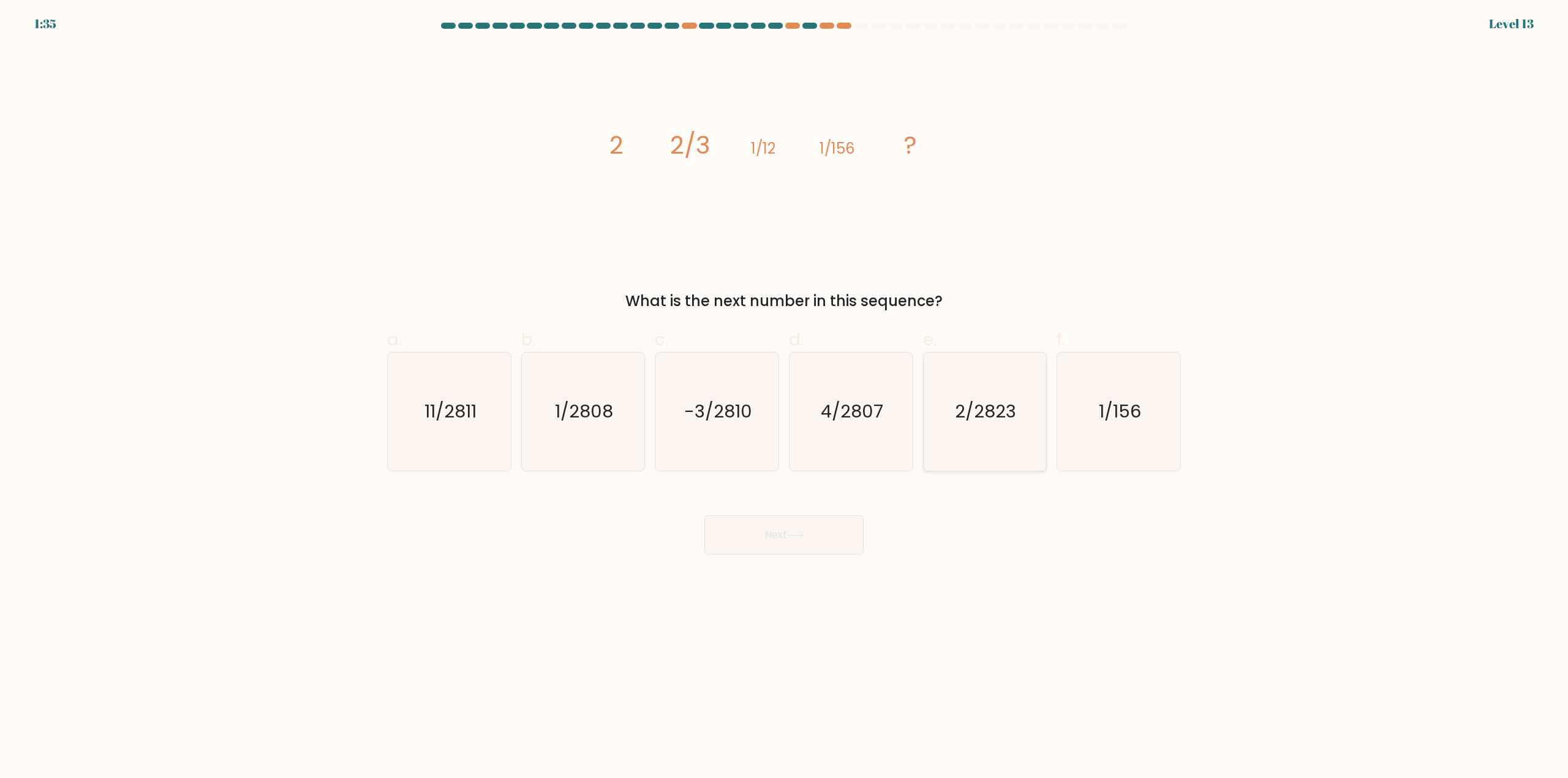
click at [995, 407] on text "2/2823" at bounding box center [986, 412] width 61 height 24
click at [784, 398] on input "e. 2/2823" at bounding box center [784, 393] width 1 height 8
radio input "true"
click at [772, 539] on button "Next" at bounding box center [784, 535] width 159 height 39
